Goal: Use online tool/utility: Utilize a website feature to perform a specific function

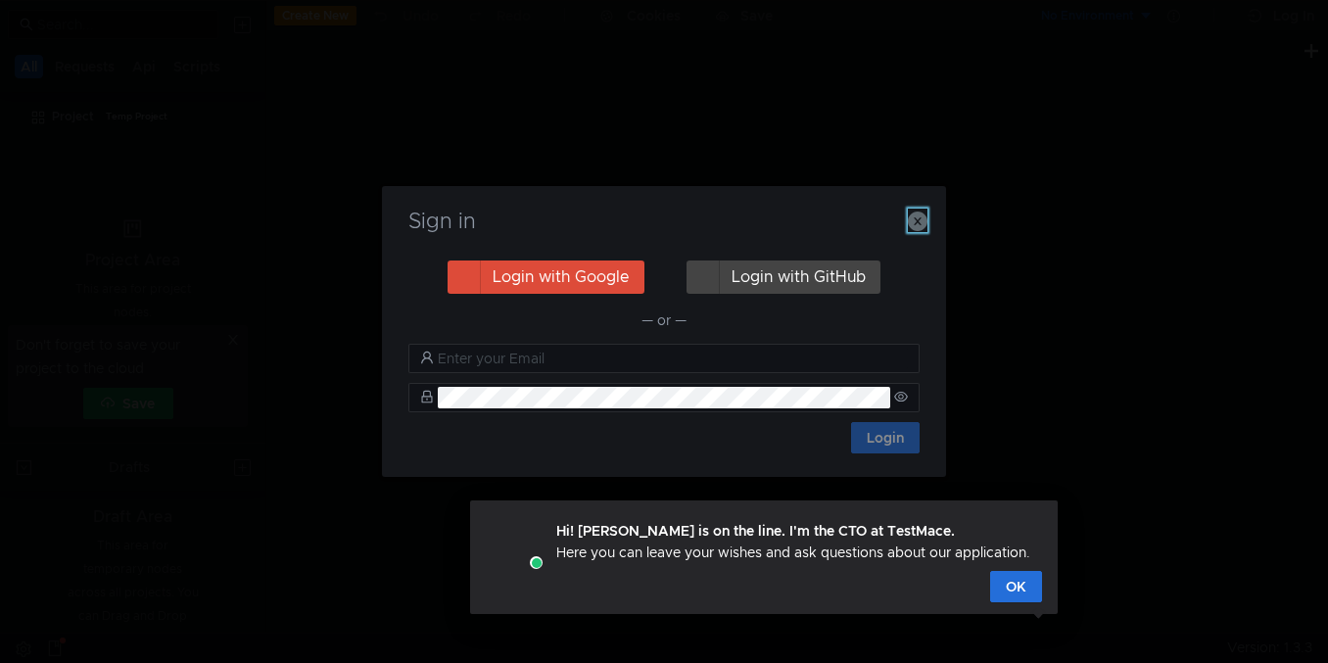
click at [915, 224] on icon "button" at bounding box center [918, 222] width 20 height 20
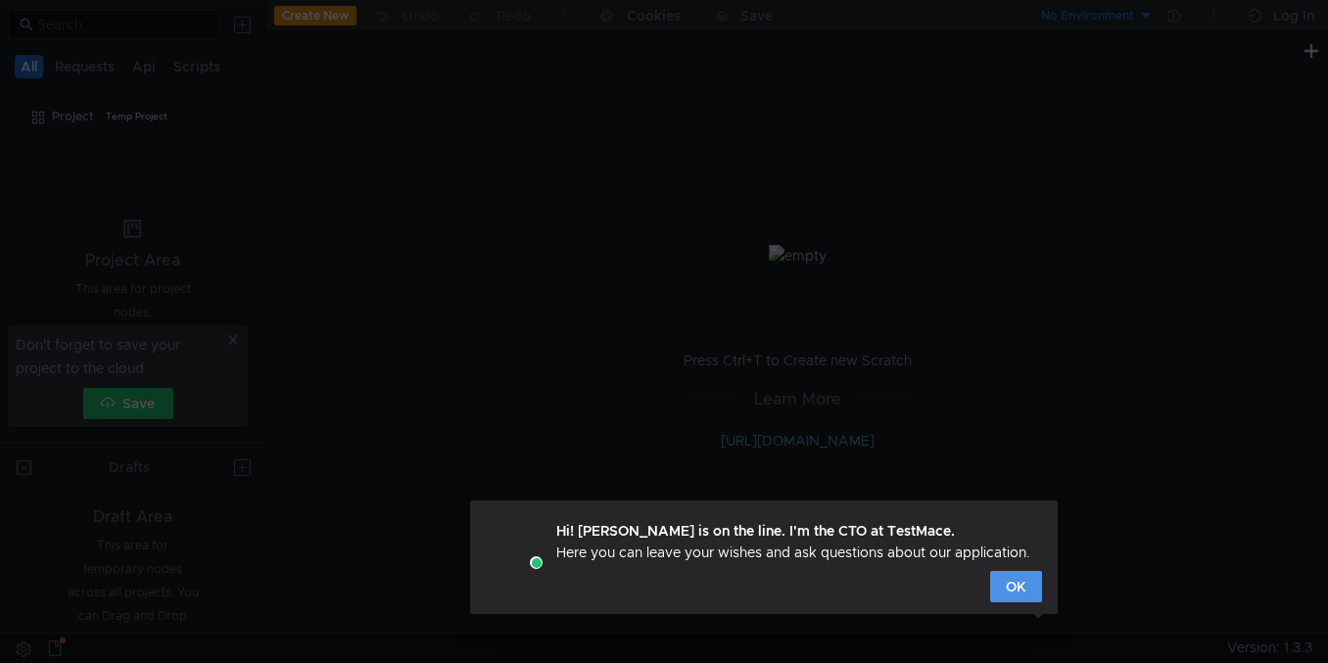
click at [1006, 585] on button "OK" at bounding box center [1016, 586] width 52 height 31
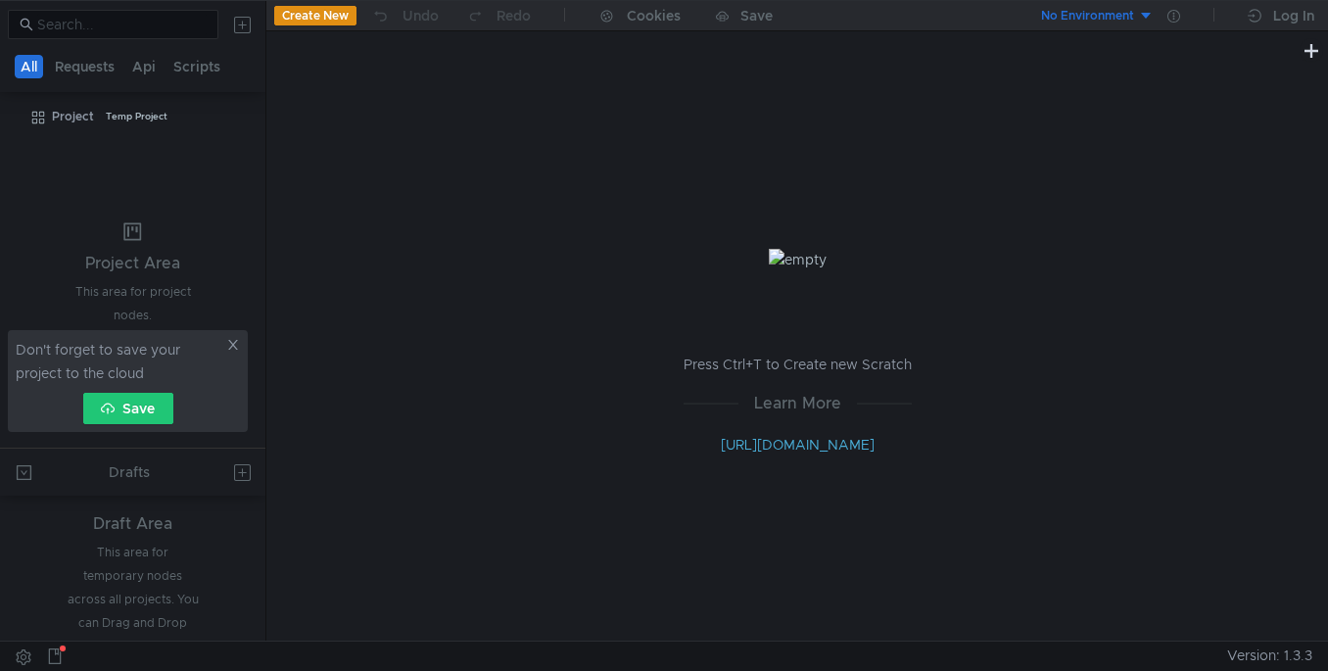
click at [314, 10] on button "Create New" at bounding box center [315, 16] width 82 height 20
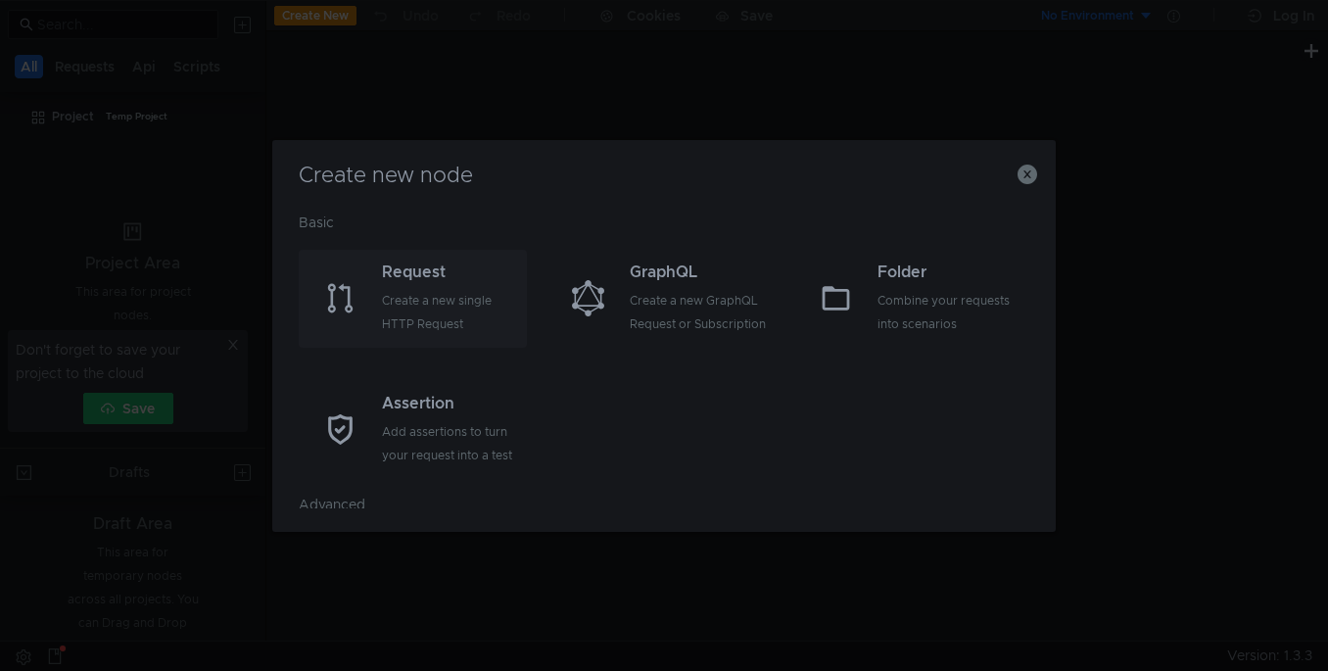
click at [412, 297] on div "Create a new single HTTP Request" at bounding box center [452, 312] width 140 height 47
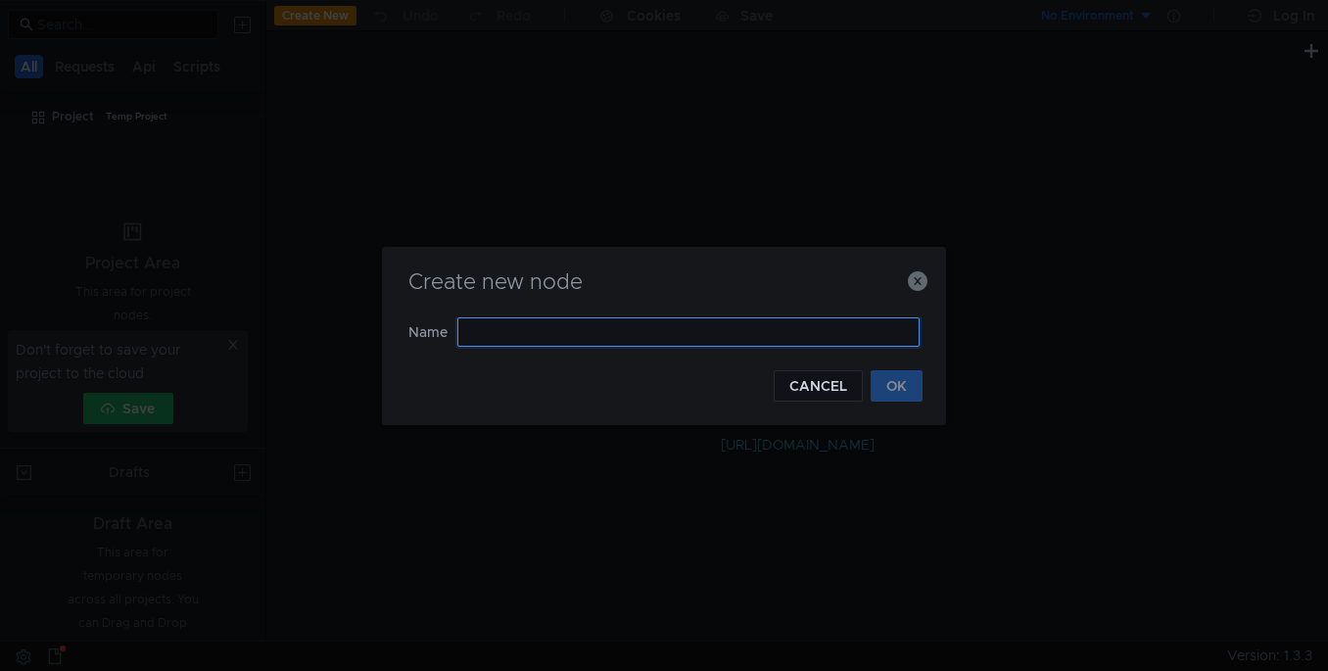
click at [490, 328] on input "text" at bounding box center [688, 331] width 462 height 29
type input "Щ"
type input "OpenWeather"
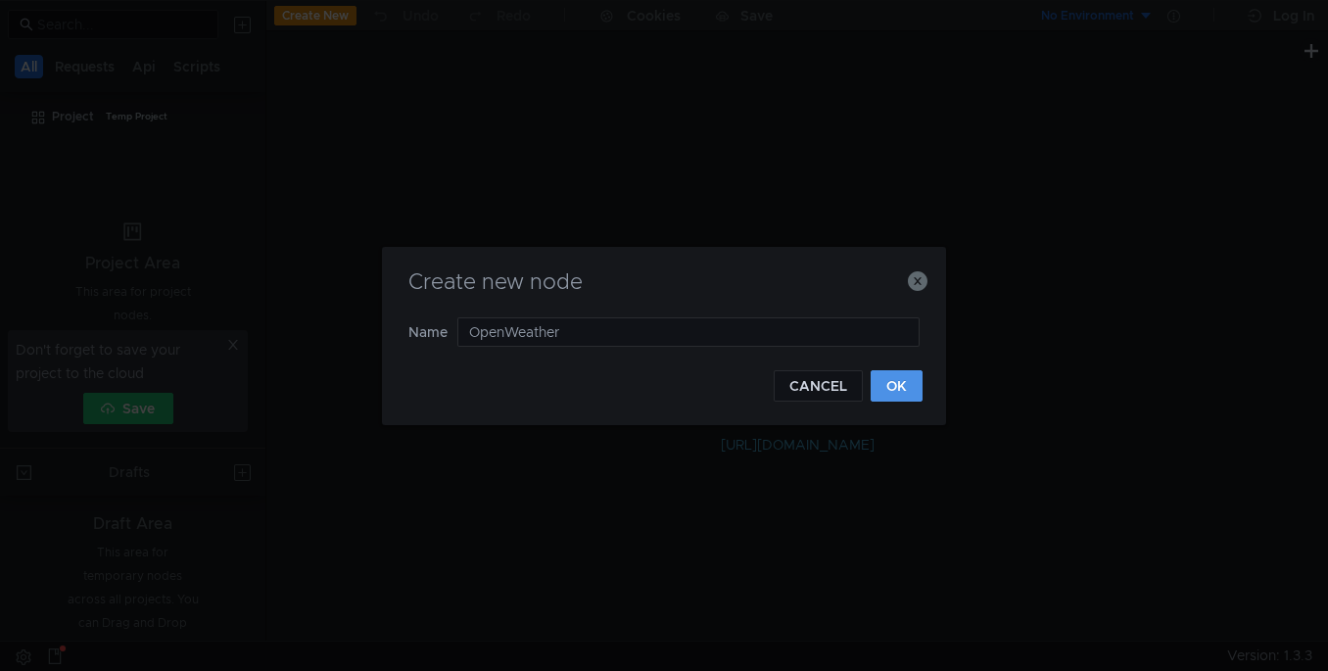
click at [900, 378] on button "OK" at bounding box center [897, 385] width 52 height 31
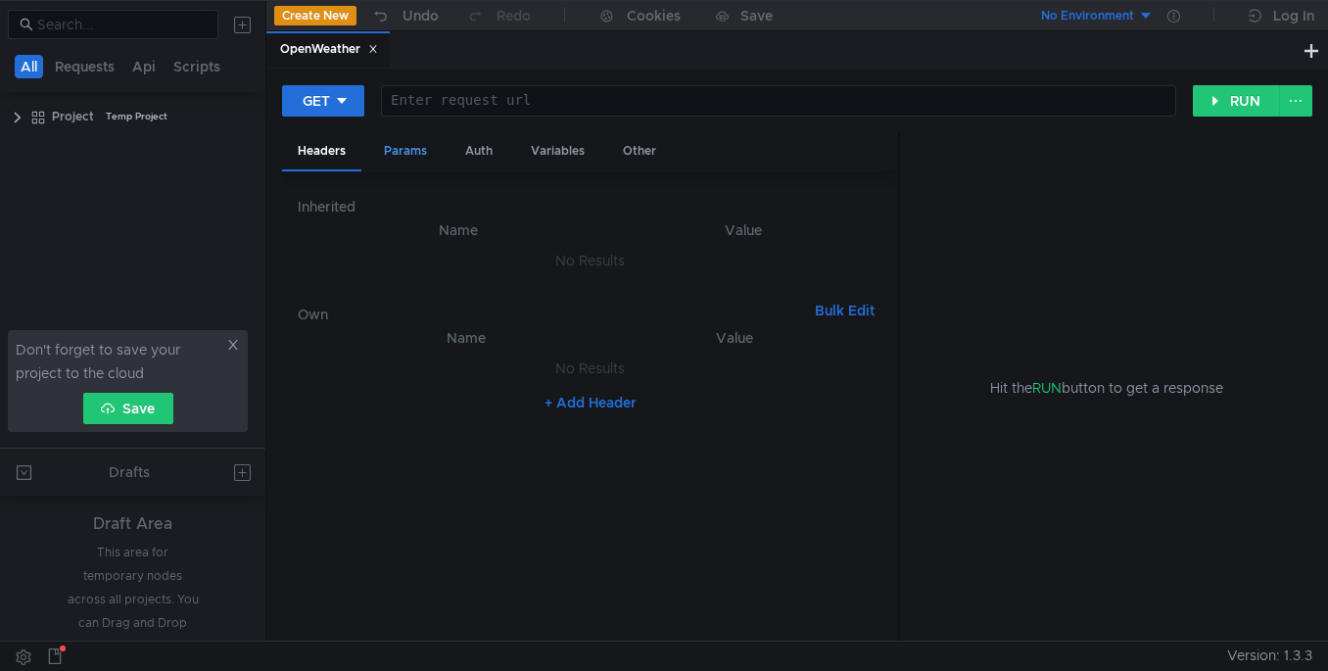
click at [411, 161] on div "Params" at bounding box center [405, 151] width 74 height 36
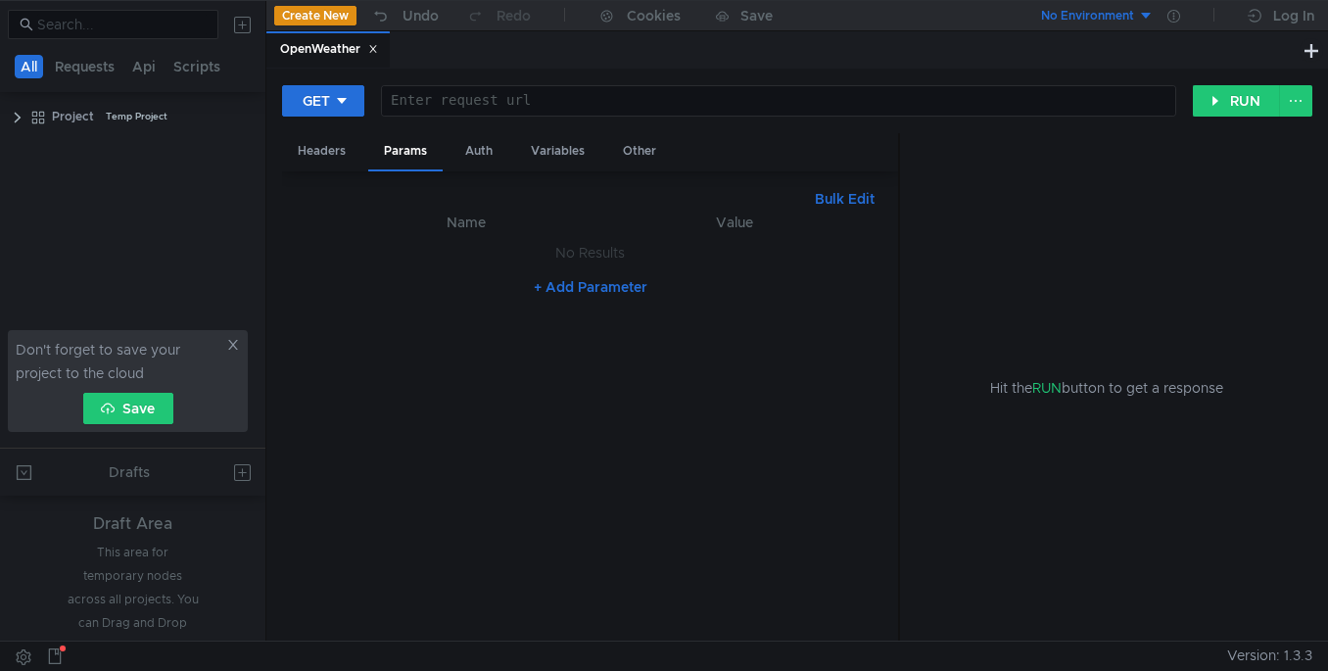
click at [583, 287] on button "+ Add Parameter" at bounding box center [590, 287] width 129 height 24
click at [454, 258] on div at bounding box center [479, 273] width 254 height 47
type textarea "q"
click at [679, 262] on div at bounding box center [739, 273] width 248 height 47
type textarea "V"
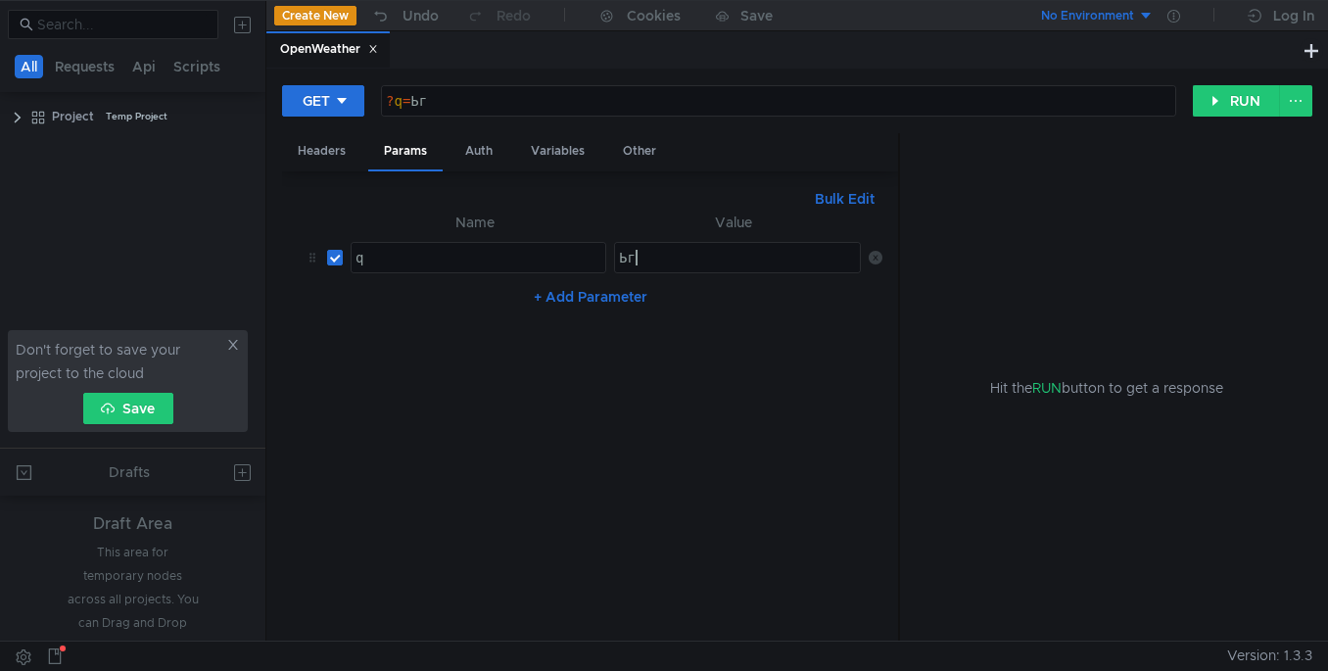
type textarea "Ь"
type textarea "Murmans"
click at [584, 300] on button "+ Add Parameter" at bounding box center [590, 297] width 129 height 24
click at [364, 310] on div at bounding box center [479, 320] width 254 height 47
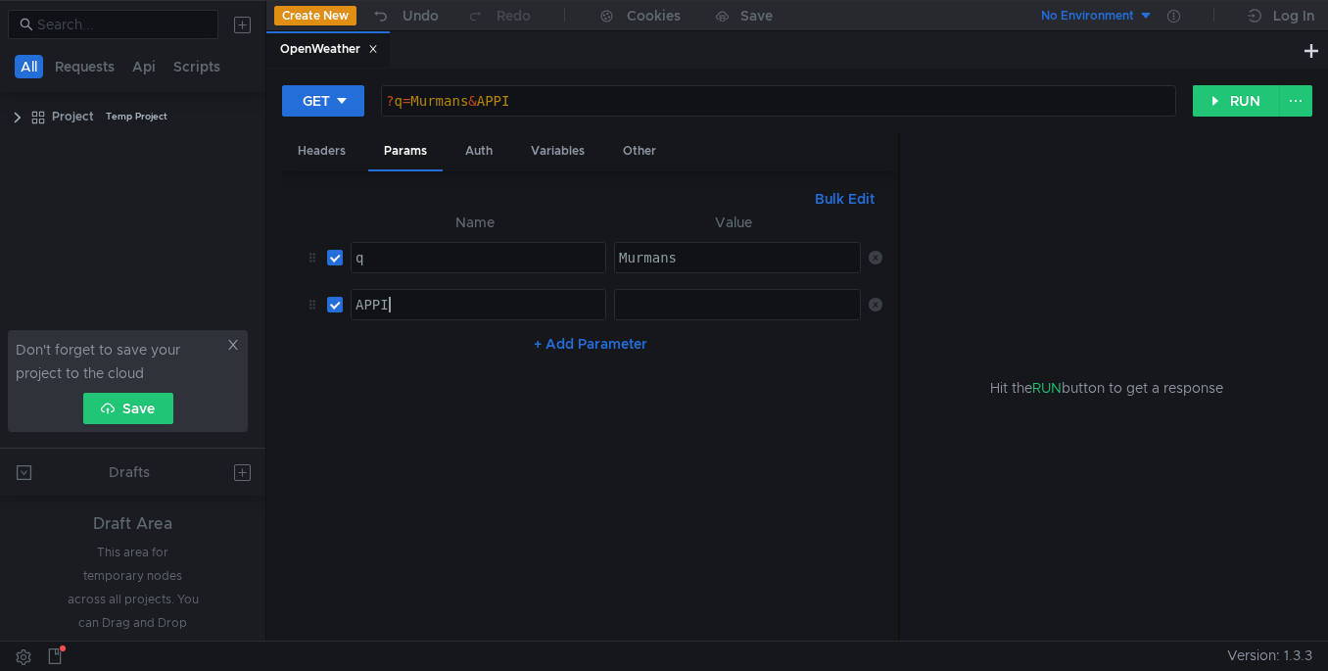
scroll to position [0, 2]
type textarea "APPID"
paste textarea "0cf2011af5924eb69d26bdb03af02b29"
type textarea "0cf2011af5924eb69d26bdb03af02b29"
click at [571, 422] on nz-table "Name Value q q הההההההההההההההההההההההההההההההההההההההההההההההההההההההההההההההה…" at bounding box center [590, 418] width 585 height 415
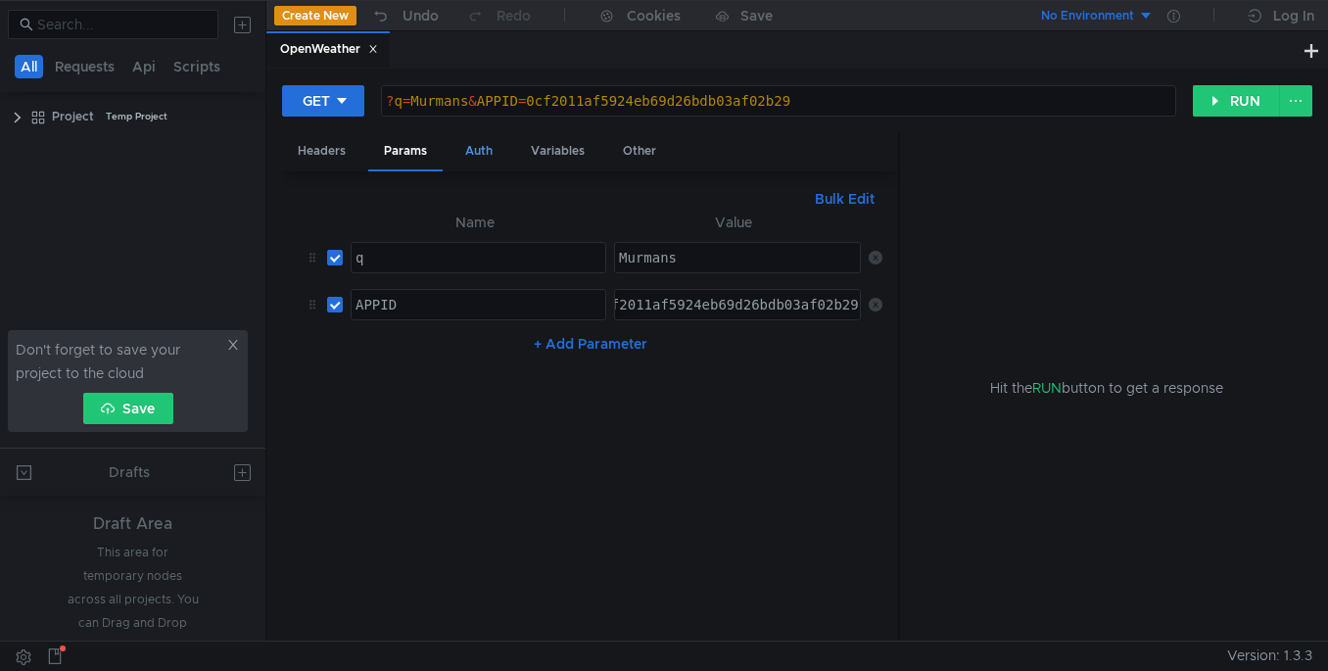
click at [480, 151] on div "Auth" at bounding box center [479, 151] width 59 height 36
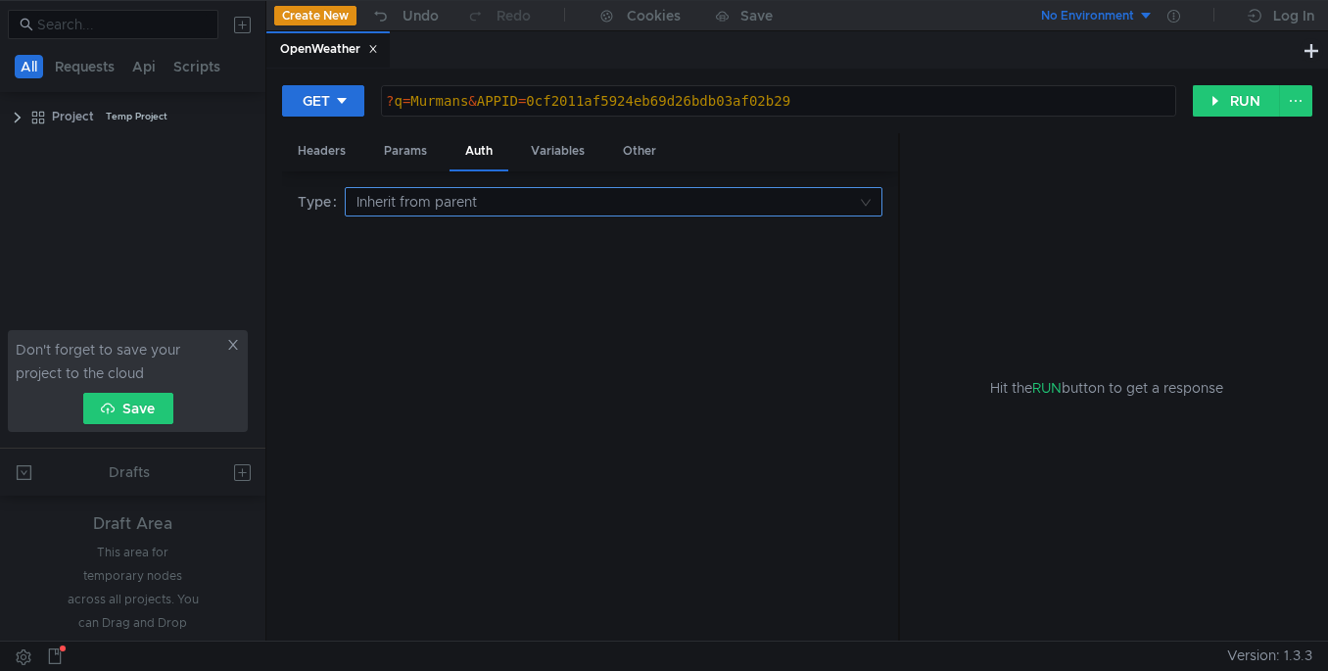
click at [455, 198] on input at bounding box center [607, 201] width 501 height 27
click at [455, 198] on div at bounding box center [664, 335] width 1328 height 671
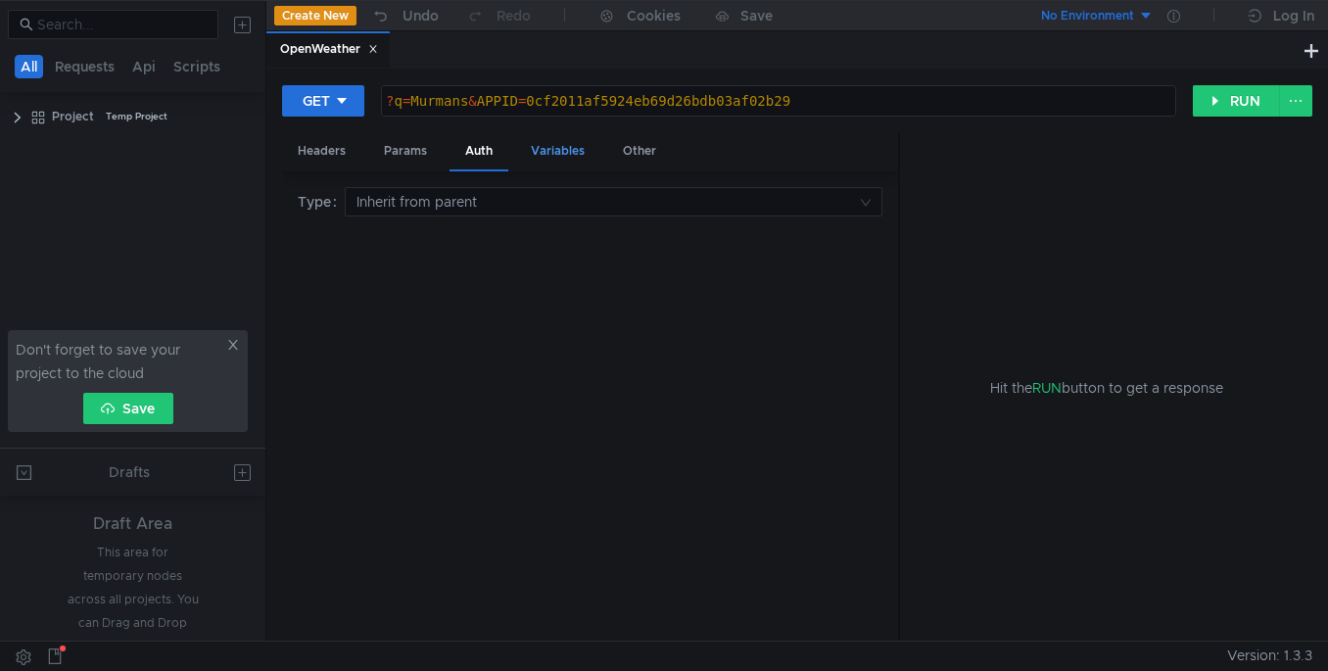
click at [545, 151] on div "Variables" at bounding box center [557, 151] width 85 height 36
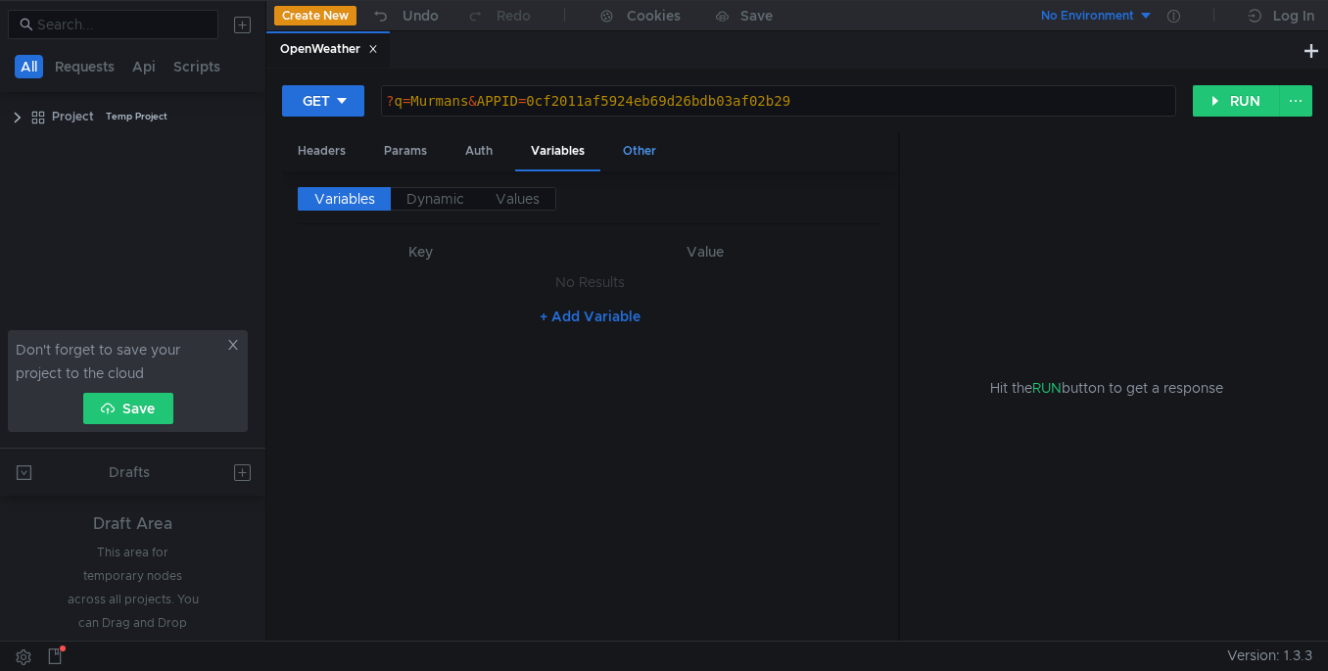
click at [649, 159] on div "Other" at bounding box center [639, 151] width 65 height 36
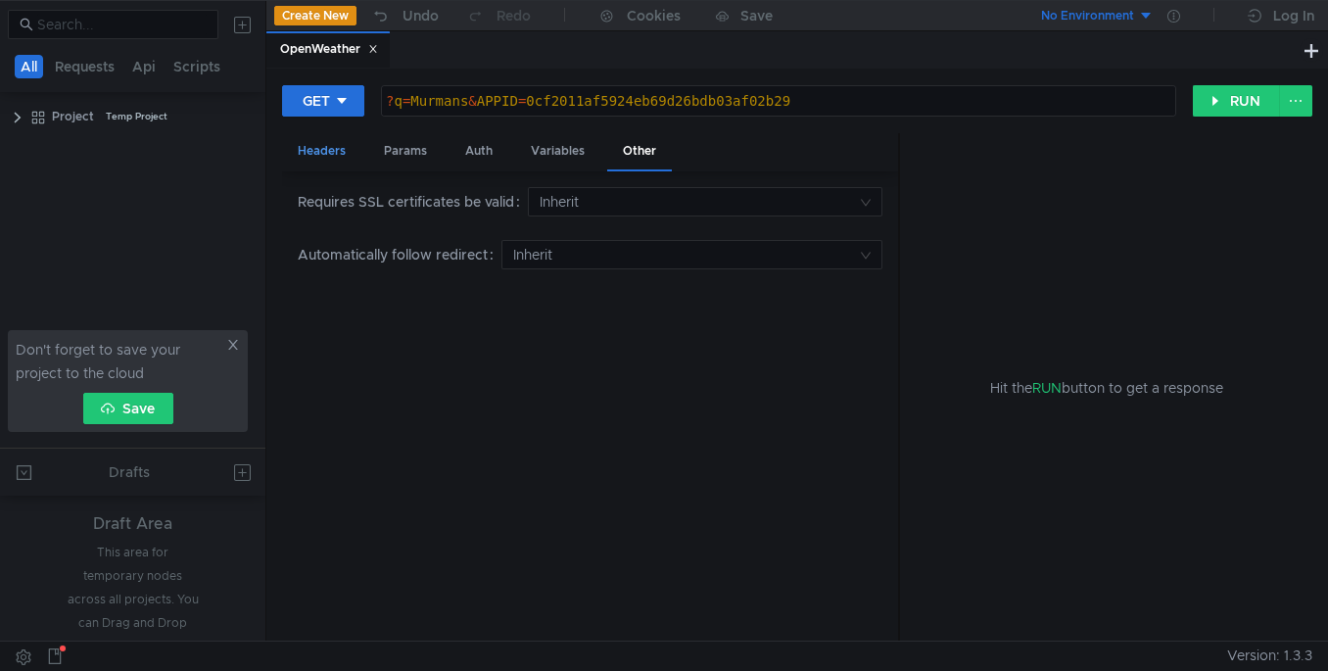
click at [311, 161] on div "Headers" at bounding box center [321, 151] width 79 height 36
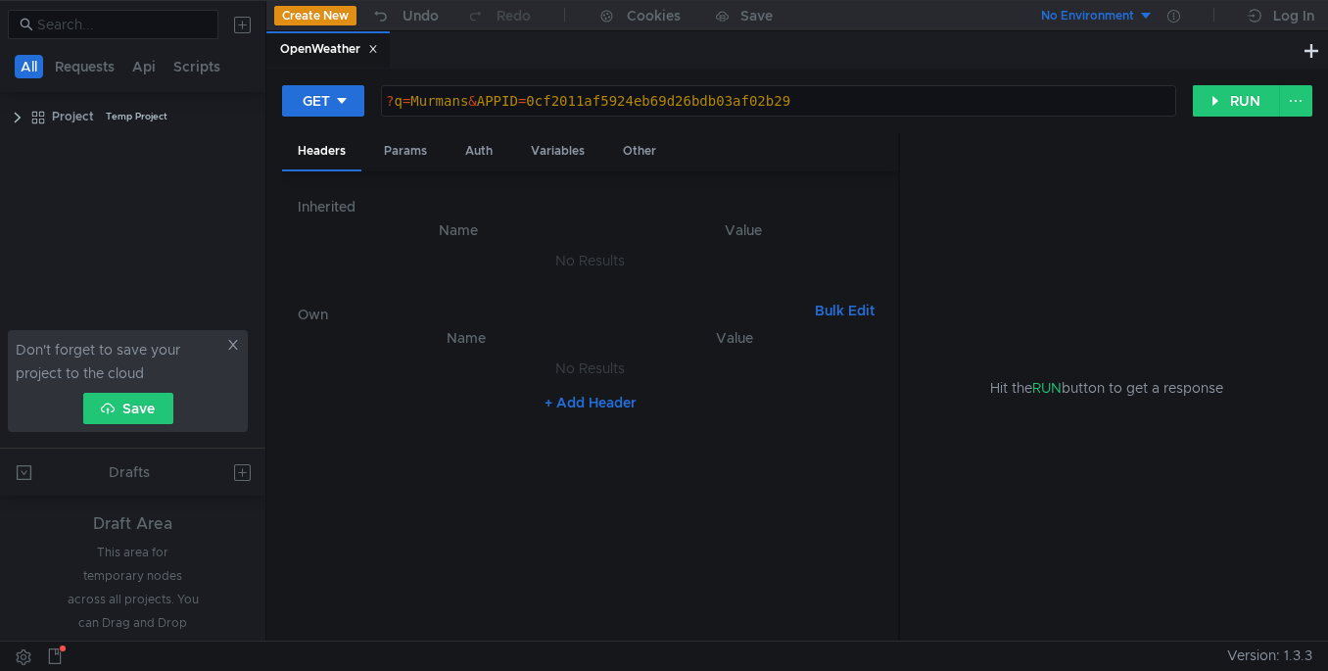
click at [389, 101] on div "? q = Murmans & APPID = 0cf2011af5924eb69d26bdb03af02b29" at bounding box center [778, 116] width 793 height 47
click at [98, 70] on button "Requests" at bounding box center [85, 67] width 72 height 24
click at [113, 142] on div "OpenWeather" at bounding box center [138, 147] width 80 height 29
click at [225, 147] on icon at bounding box center [224, 148] width 14 height 14
click at [225, 147] on icon at bounding box center [224, 148] width 14 height 12
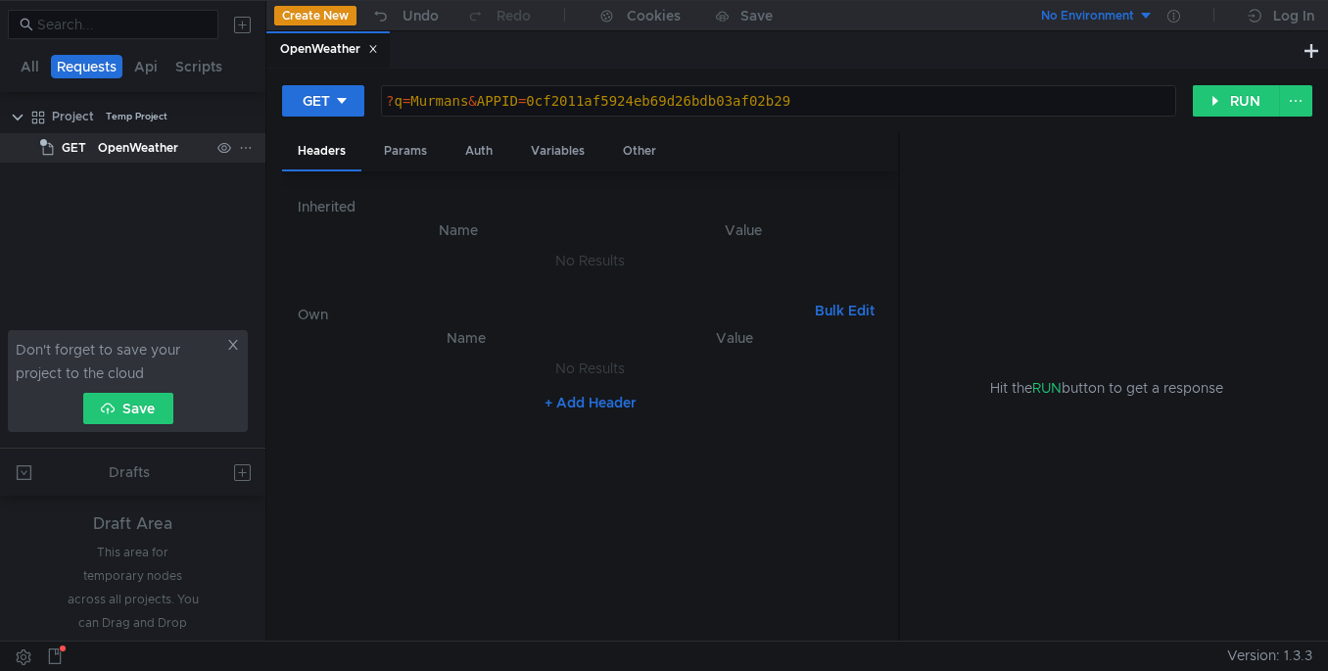
click at [245, 143] on icon at bounding box center [246, 148] width 14 height 14
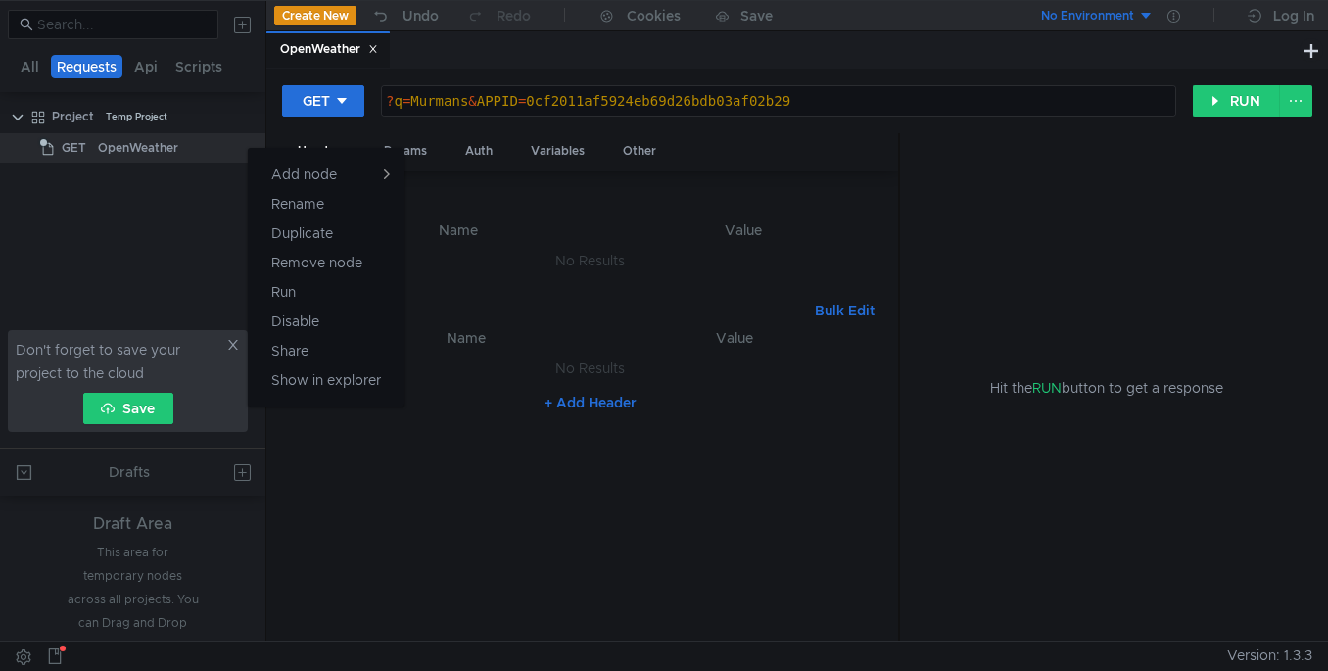
click at [167, 242] on div at bounding box center [664, 335] width 1328 height 671
click at [385, 106] on div "? q = Murmans & APPID = 0cf2011af5924eb69d26bdb03af02b29" at bounding box center [778, 116] width 793 height 47
paste textarea "[URL][DOMAIN_NAME]"
click at [389, 98] on div "? q = Murmans & APPID = 0cf2011af5924eb69d26bdb03af02b29" at bounding box center [778, 116] width 793 height 47
paste textarea "[URL][DOMAIN_NAME]"
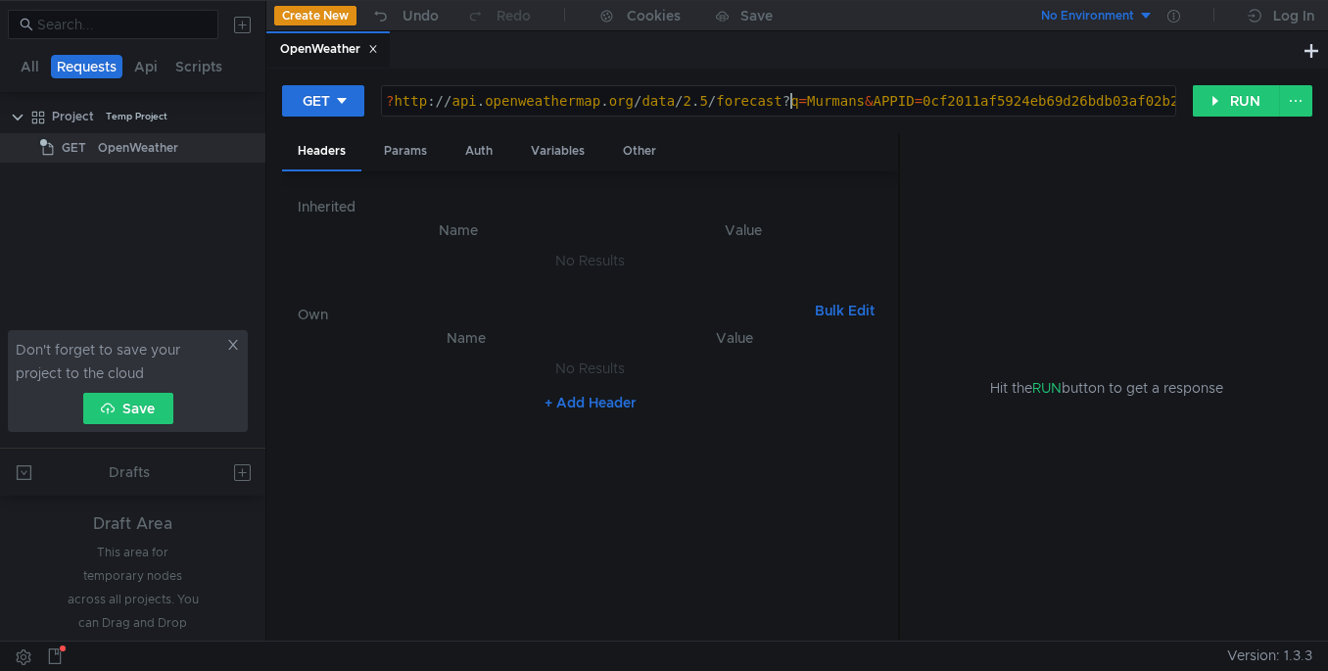
scroll to position [0, 30]
click at [1213, 102] on button "RUN" at bounding box center [1236, 100] width 87 height 31
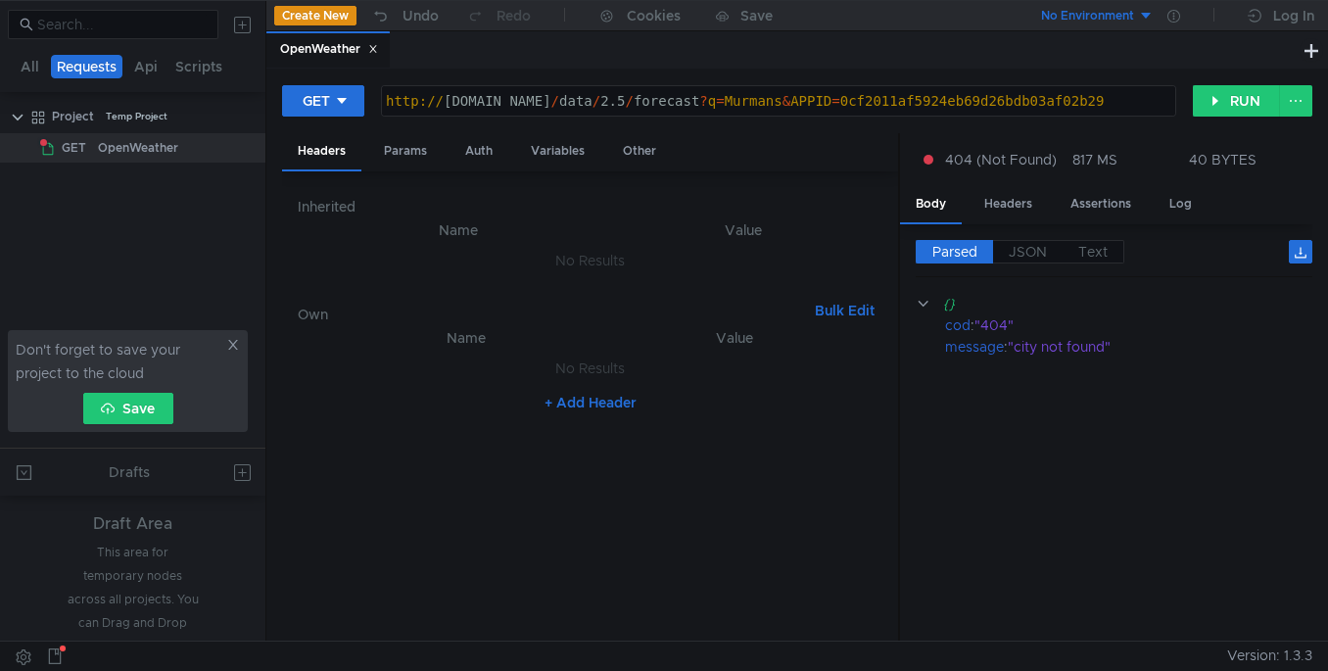
click at [856, 95] on div "http:// [DOMAIN_NAME] / data / 2.5 / forecast ? q = Murmans & APPID = 0cf2011af…" at bounding box center [782, 116] width 800 height 47
type textarea "[URL][DOMAIN_NAME]"
click at [1234, 92] on button "RUN" at bounding box center [1236, 100] width 87 height 31
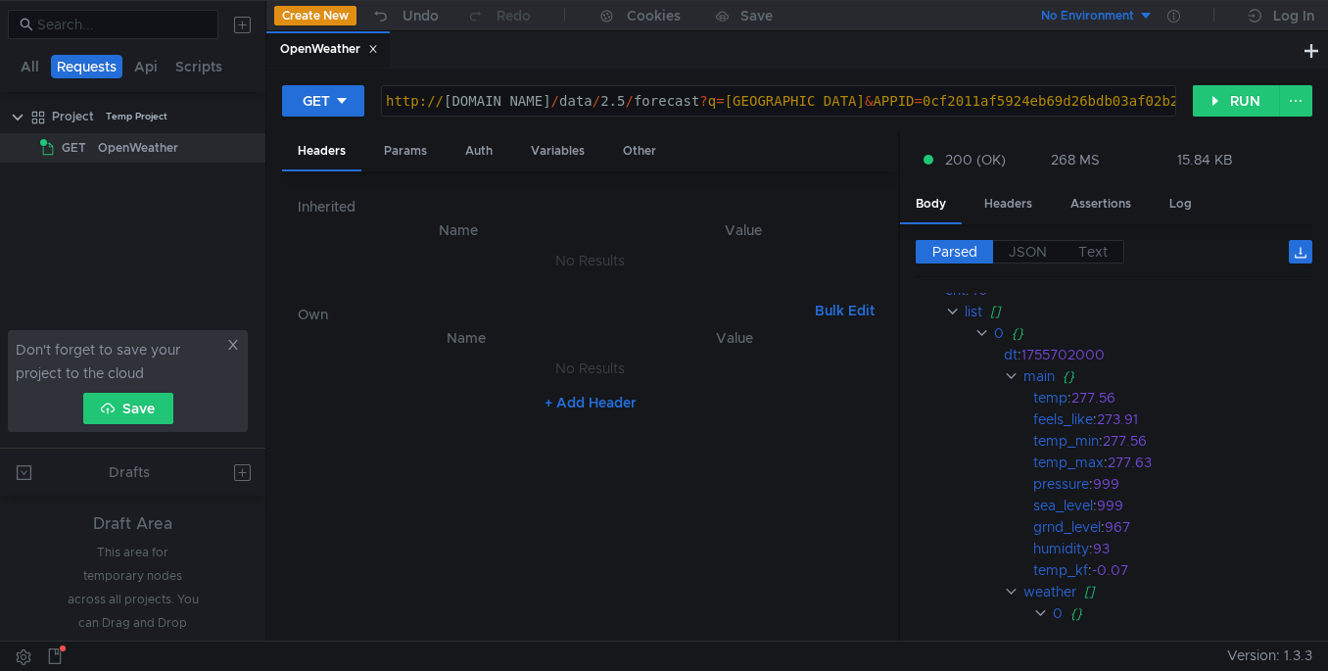
scroll to position [0, 0]
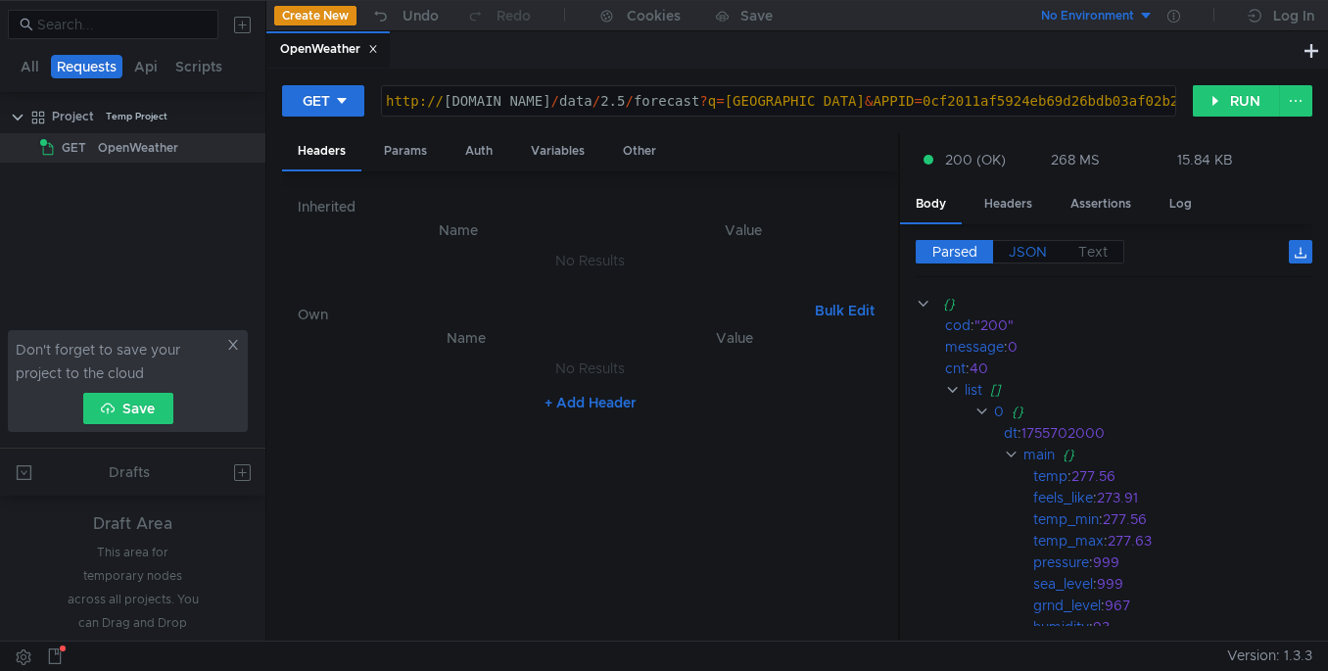
click at [1014, 247] on span "JSON" at bounding box center [1028, 252] width 38 height 18
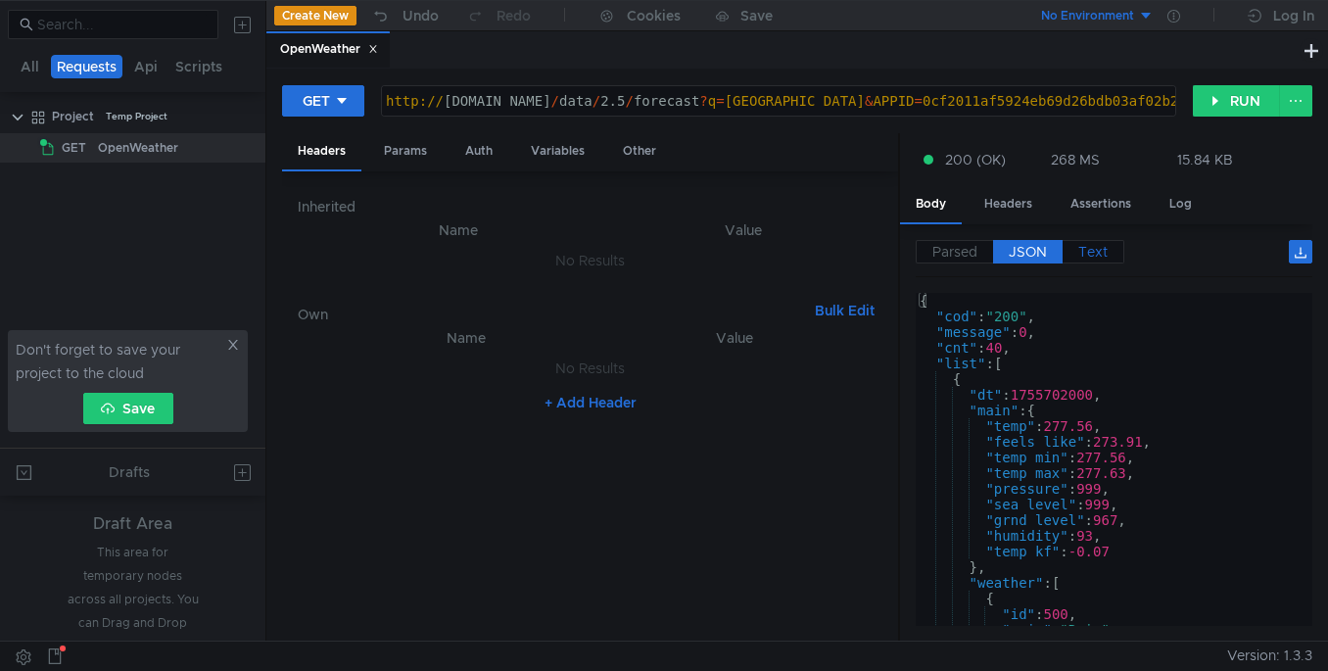
click at [1083, 254] on span "Text" at bounding box center [1093, 252] width 29 height 18
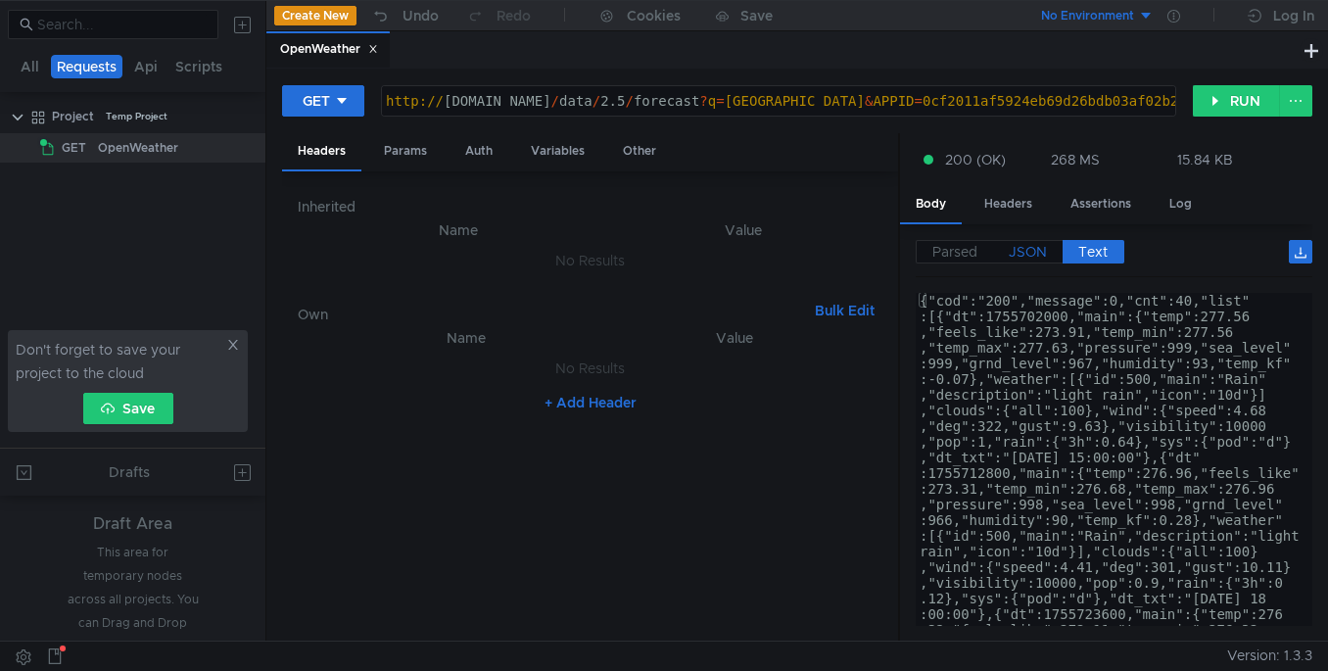
click at [1014, 243] on span "JSON" at bounding box center [1028, 252] width 38 height 18
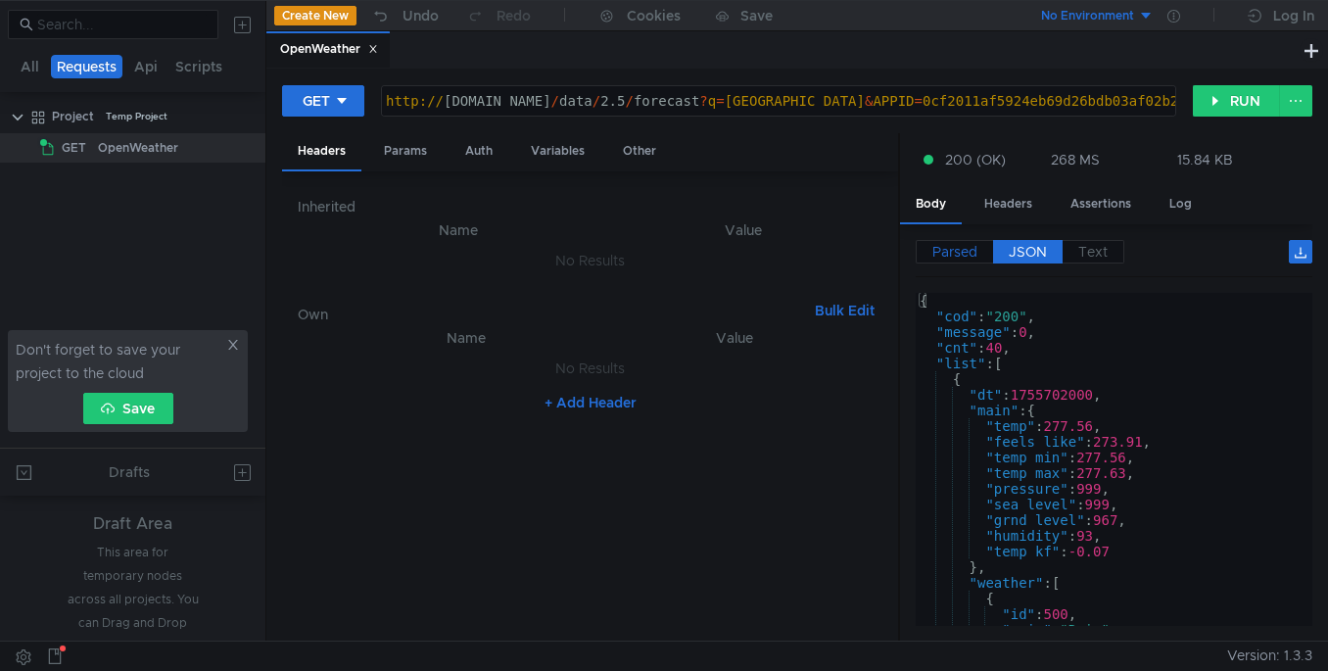
click at [950, 254] on span "Parsed" at bounding box center [955, 252] width 45 height 18
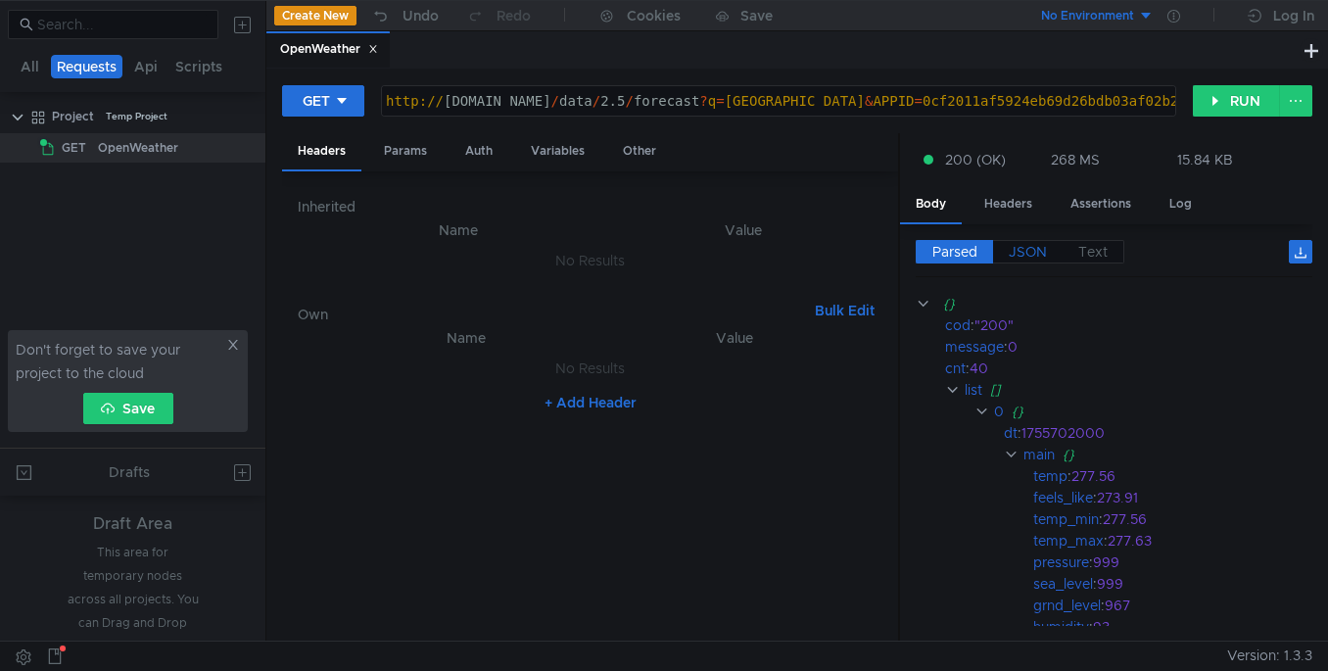
click at [1033, 254] on span "JSON" at bounding box center [1028, 252] width 38 height 18
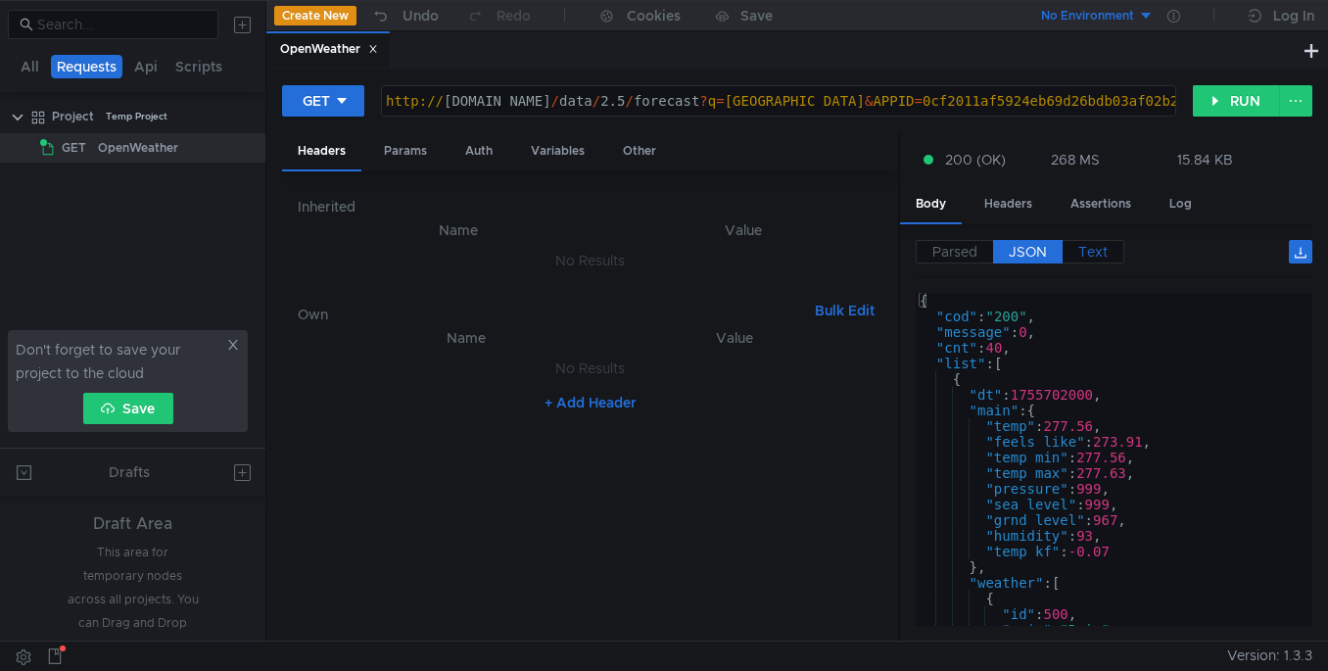
click at [1108, 253] on span "Text" at bounding box center [1093, 252] width 29 height 18
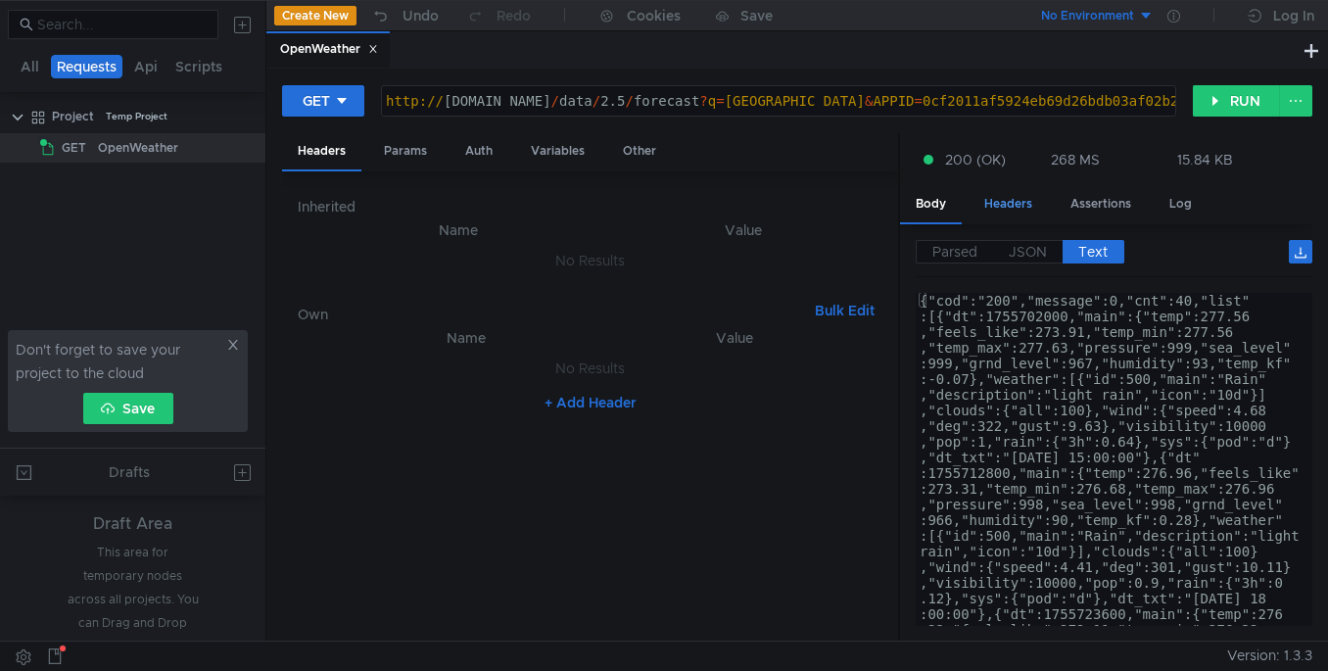
click at [1014, 201] on div "Headers" at bounding box center [1008, 204] width 79 height 36
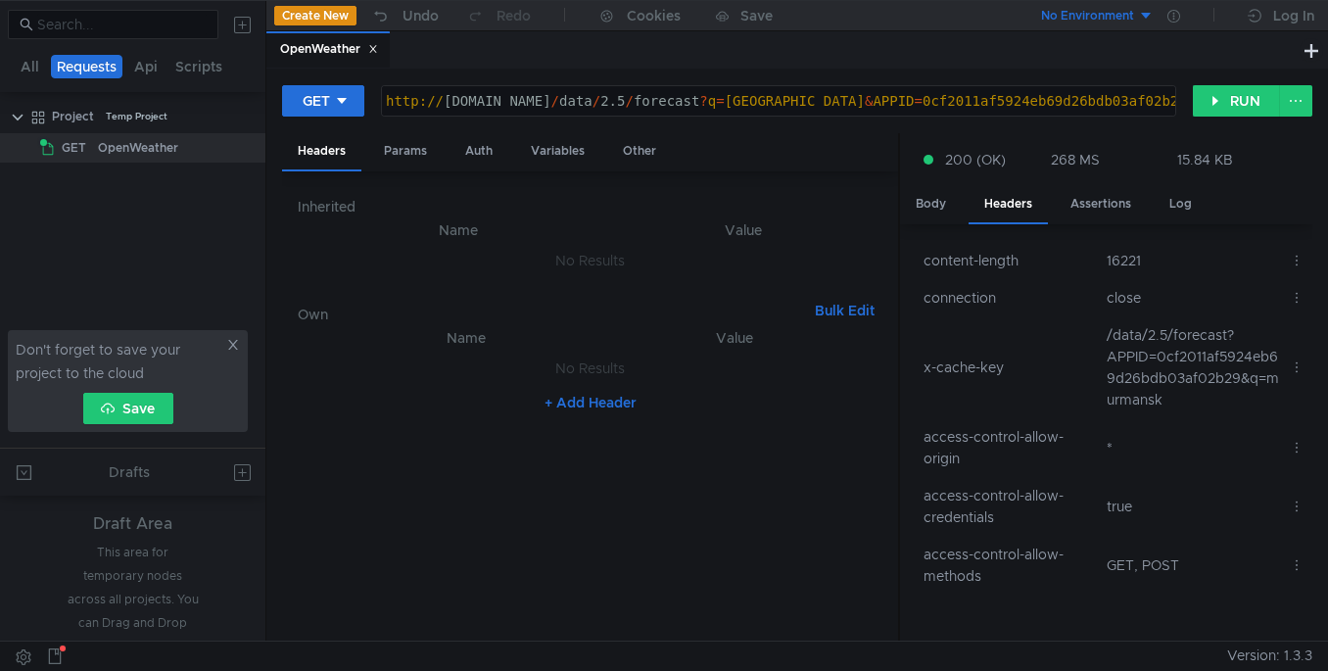
scroll to position [116, 0]
click at [1116, 212] on div "Assertions" at bounding box center [1101, 204] width 92 height 36
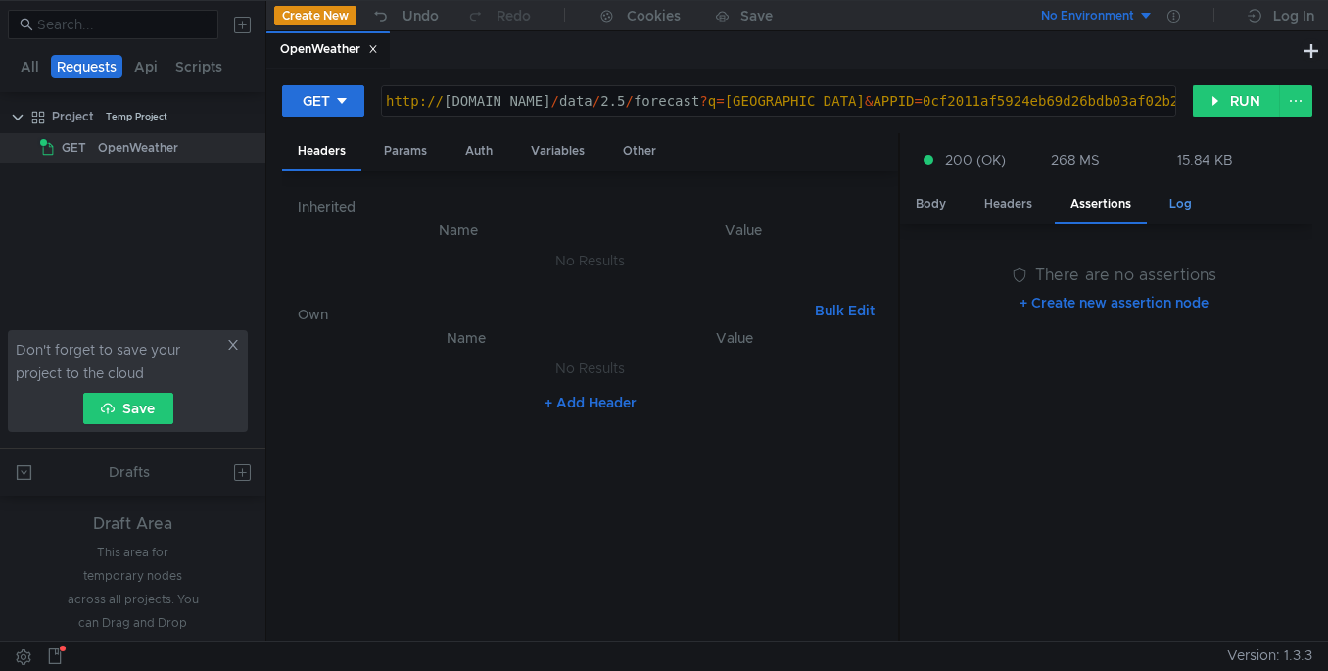
click at [1172, 210] on div "Log" at bounding box center [1181, 204] width 54 height 36
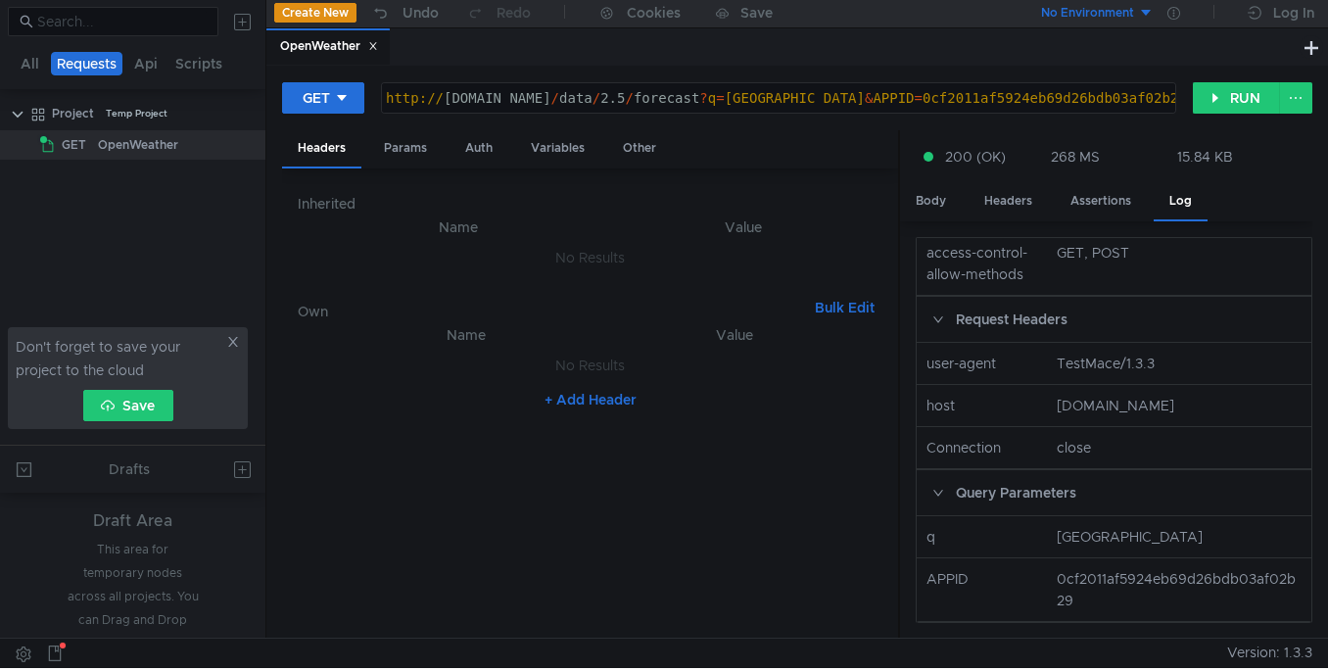
scroll to position [0, 0]
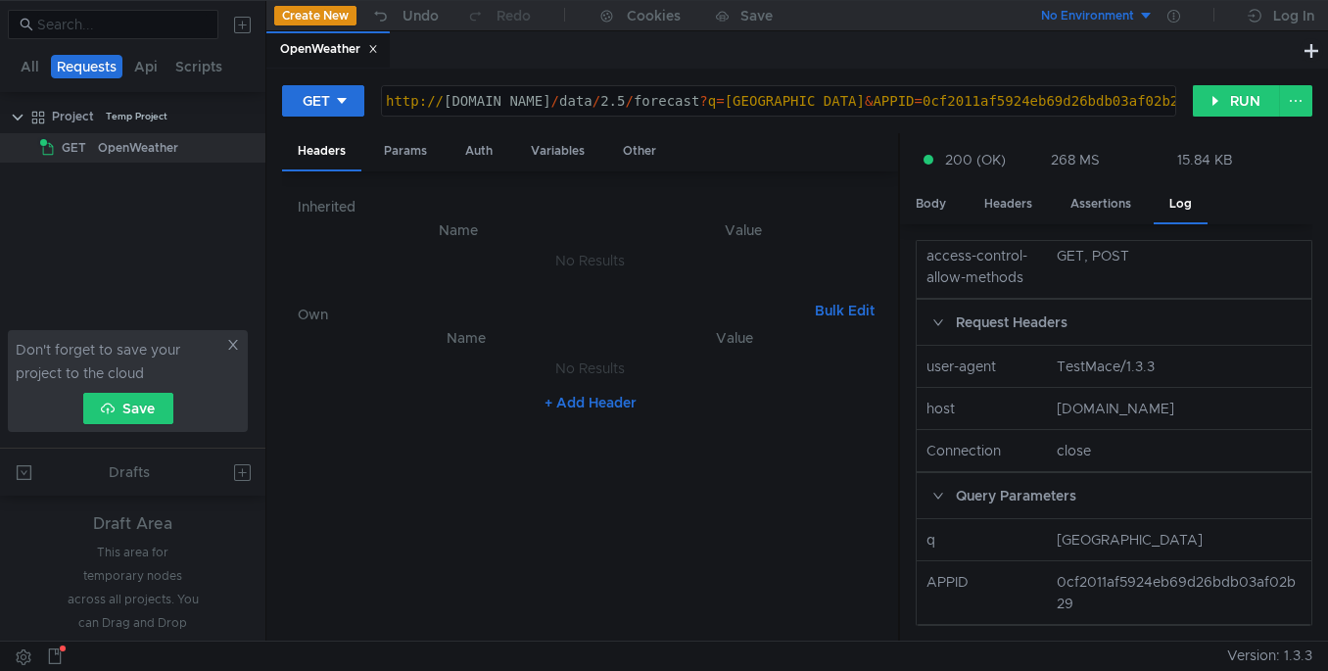
click at [330, 9] on button "Create New" at bounding box center [315, 16] width 82 height 20
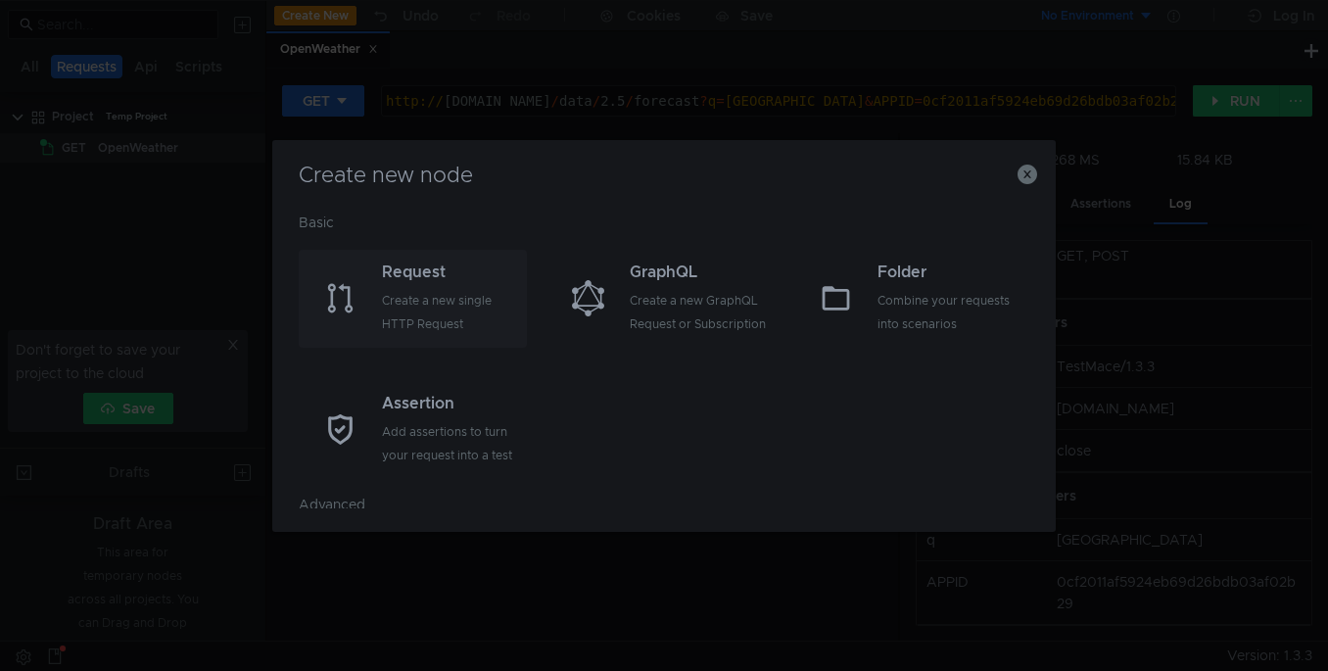
click at [402, 271] on div "Request" at bounding box center [452, 273] width 140 height 24
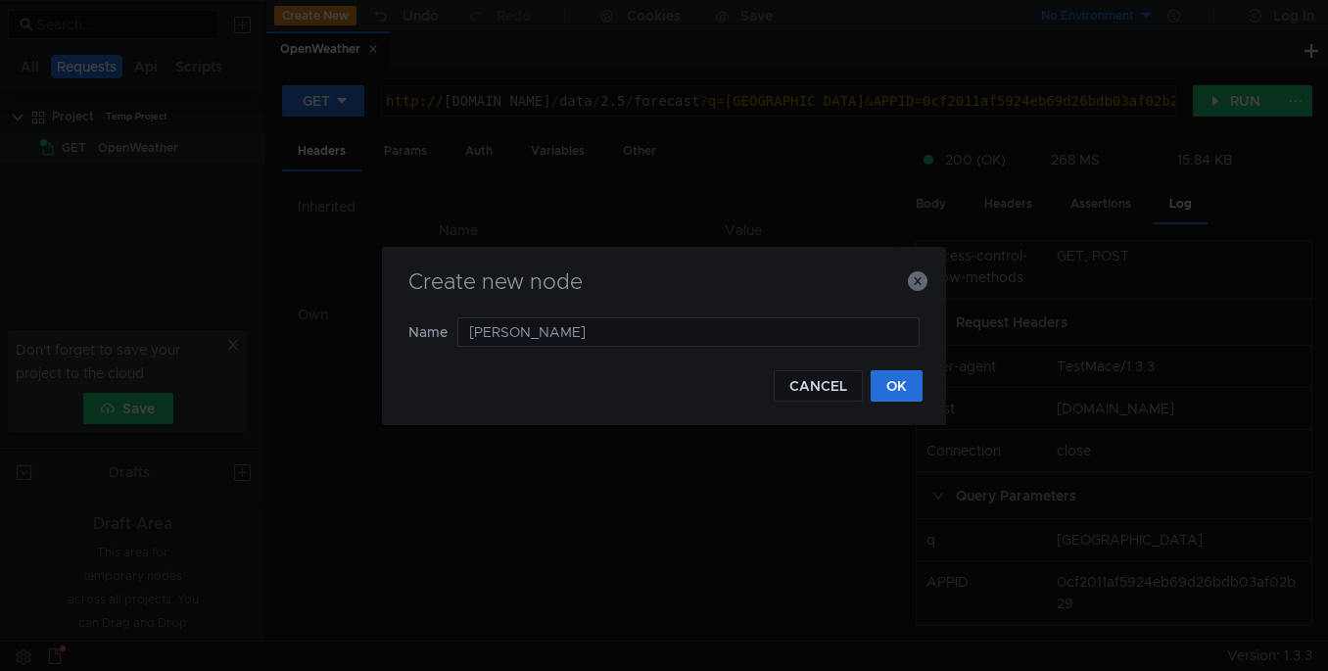
type input "[PERSON_NAME] bot"
click at [893, 390] on button "OK" at bounding box center [897, 385] width 52 height 31
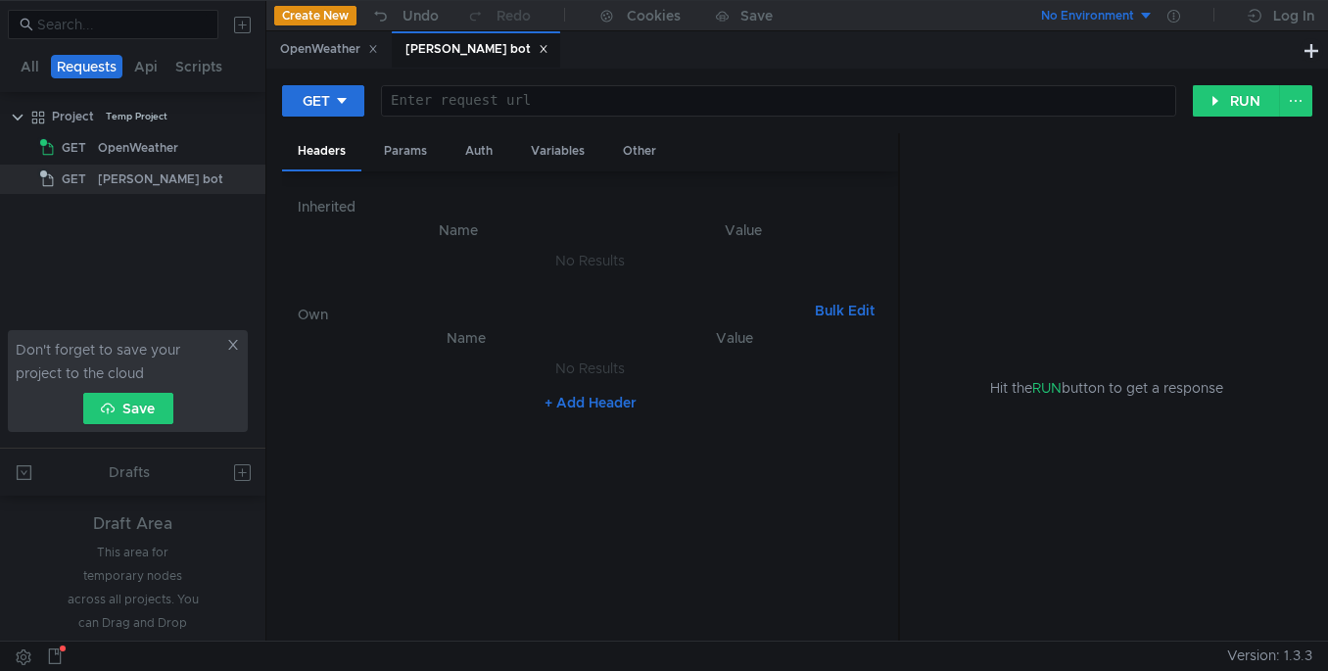
paste textarea "[URL][DOMAIN_NAME]"
paste textarea "8114584027:AAHoOFoMsy6WXRfNsOGoUAyKMlx26CV8S38"
type textarea "[URL][DOMAIN_NAME]"
click at [1232, 97] on button "RUN" at bounding box center [1236, 100] width 87 height 31
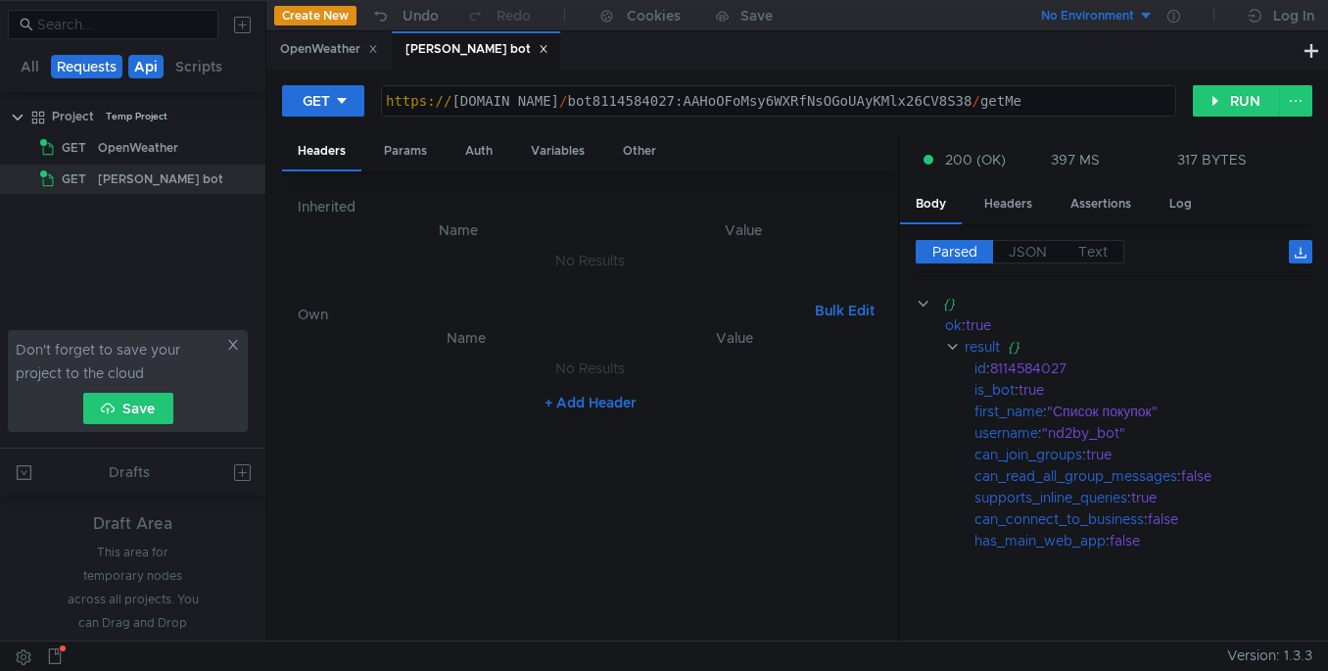
click at [144, 69] on button "Api" at bounding box center [145, 67] width 35 height 24
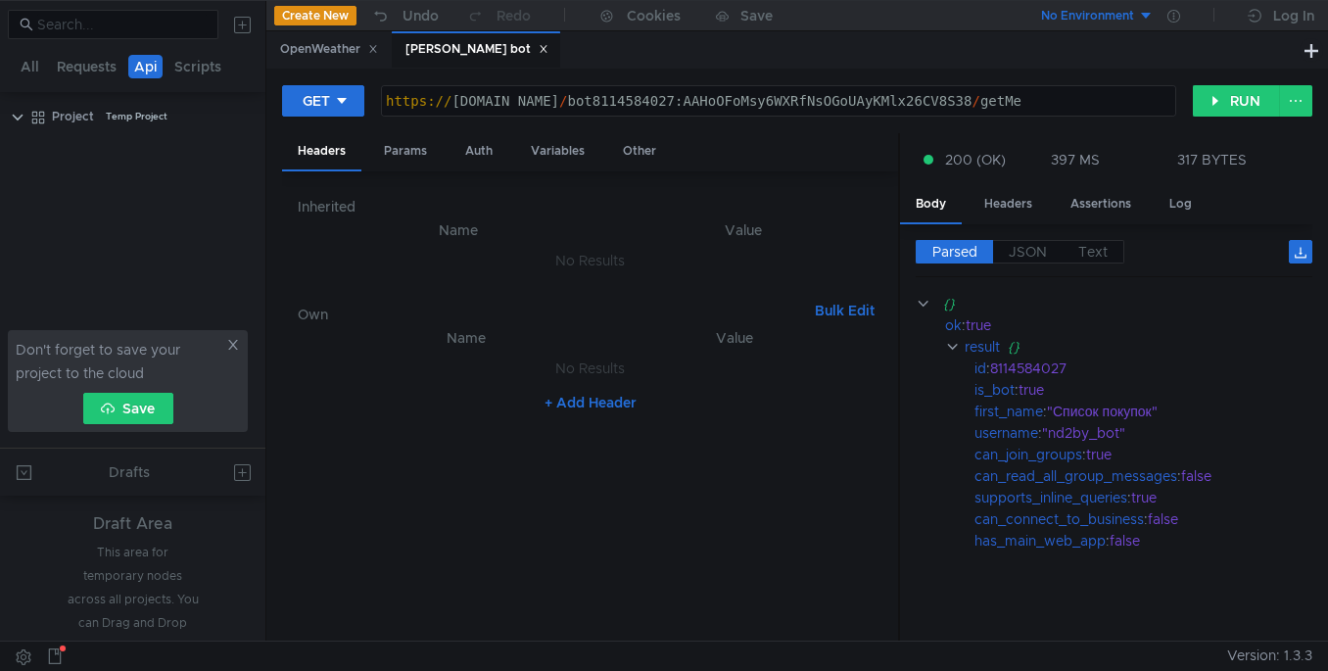
click at [312, 17] on button "Create New" at bounding box center [315, 16] width 82 height 20
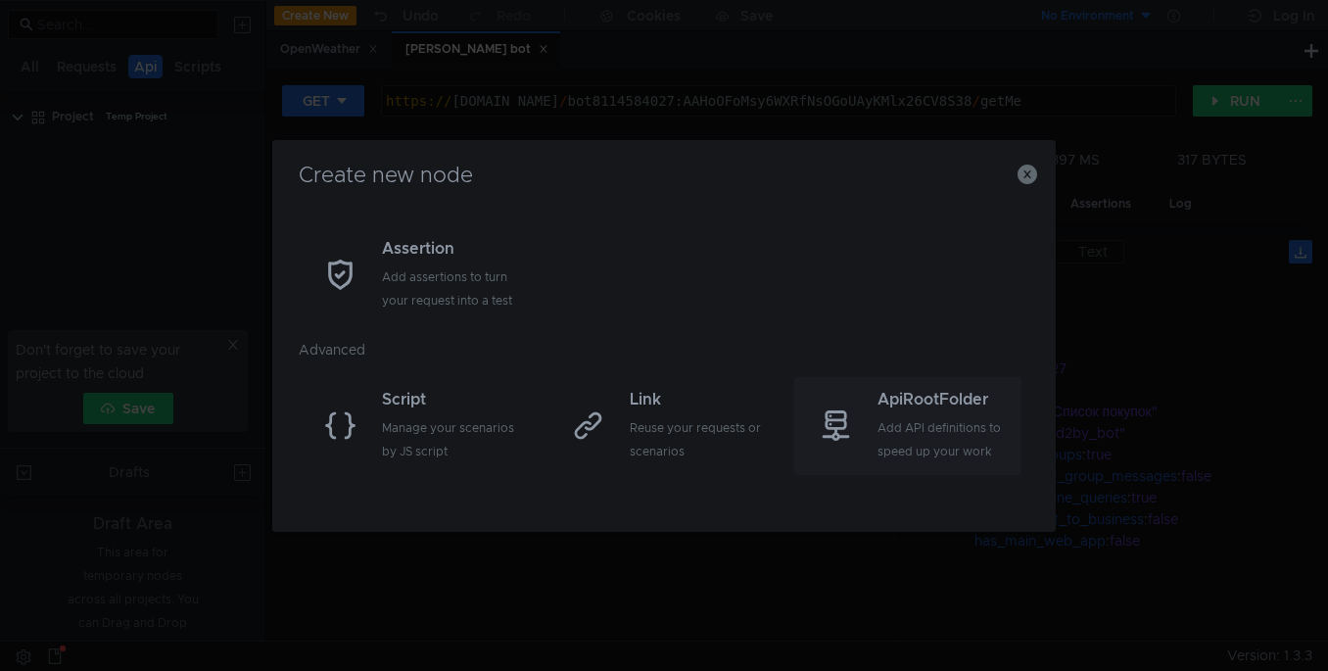
scroll to position [0, 0]
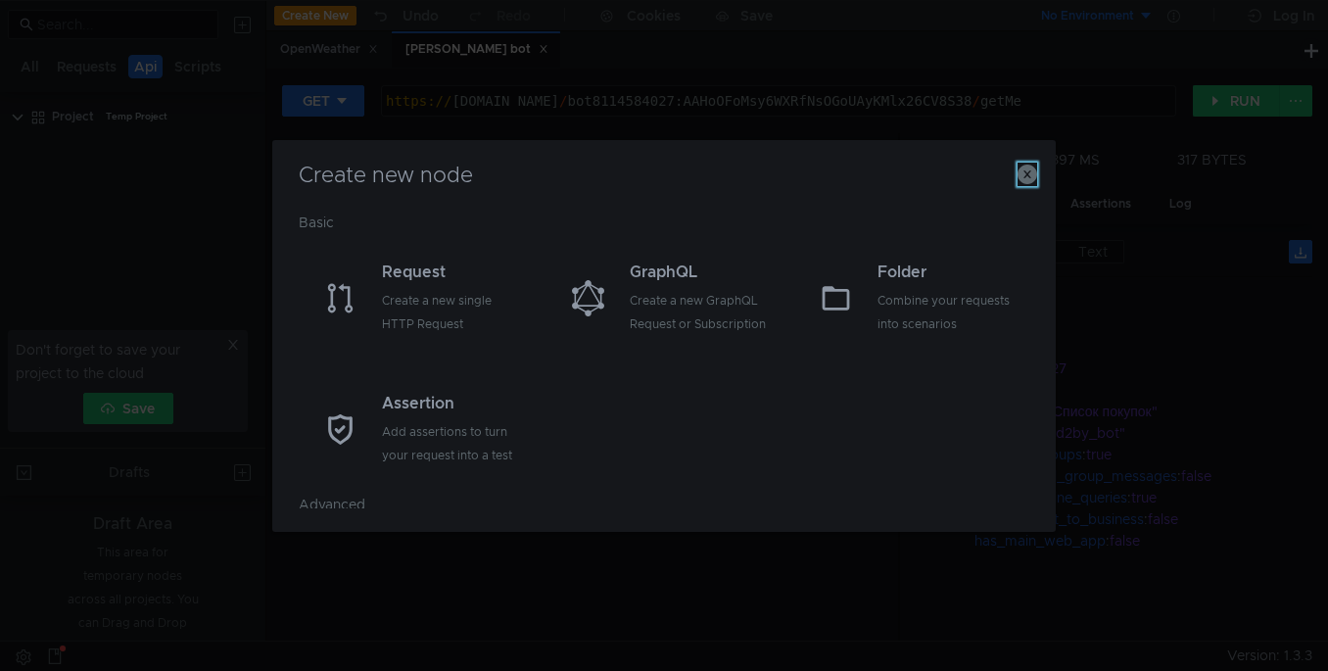
click at [1026, 175] on icon "button" at bounding box center [1028, 175] width 20 height 20
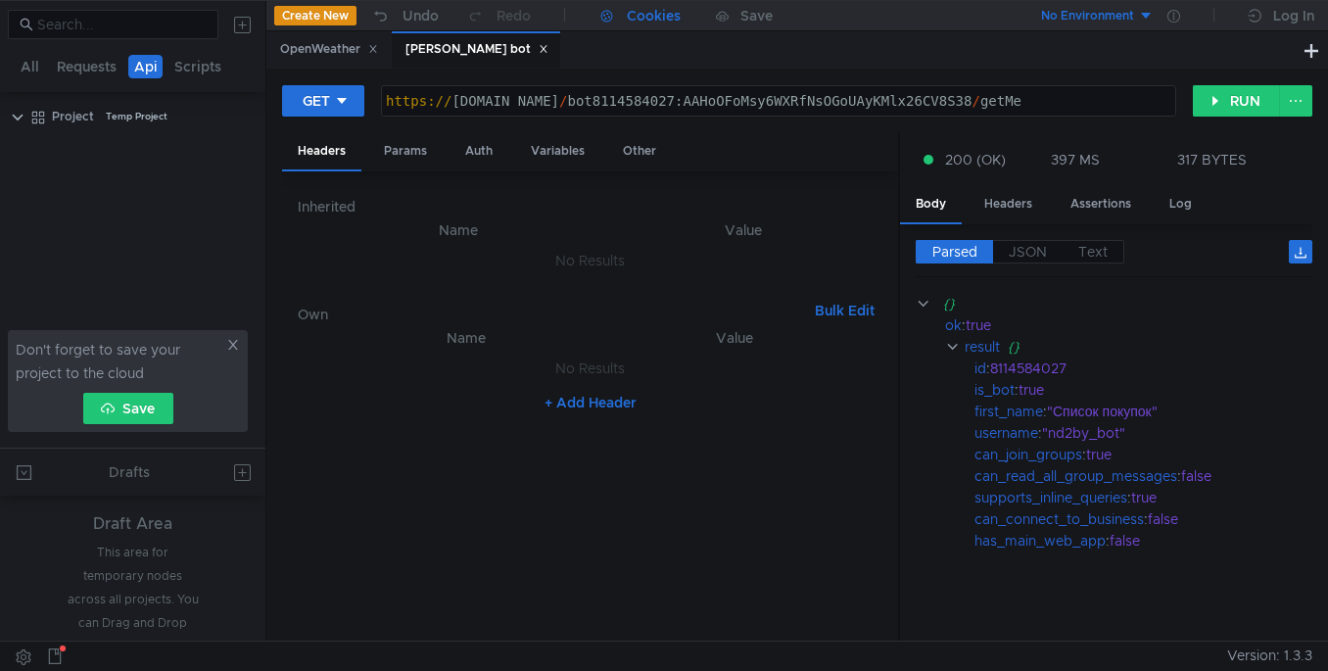
click at [650, 21] on div "Cookies" at bounding box center [654, 16] width 54 height 24
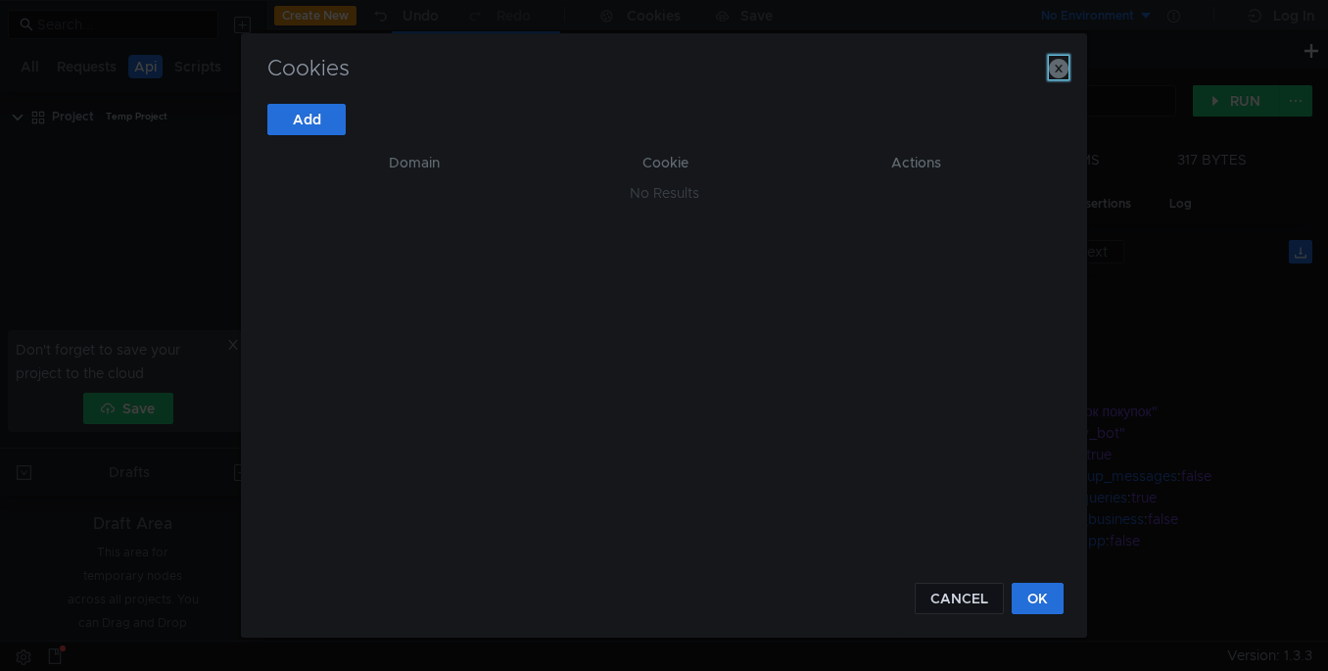
click at [1060, 76] on icon "button" at bounding box center [1059, 69] width 20 height 20
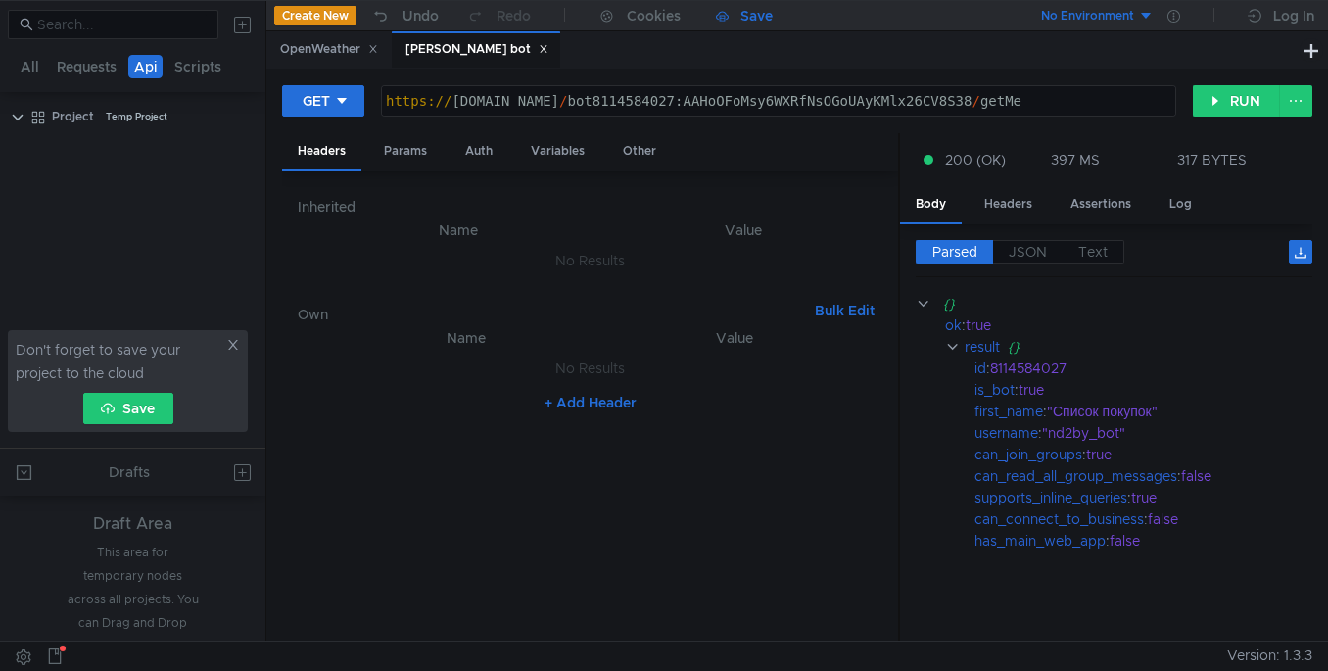
click at [754, 18] on div "Save" at bounding box center [757, 16] width 32 height 14
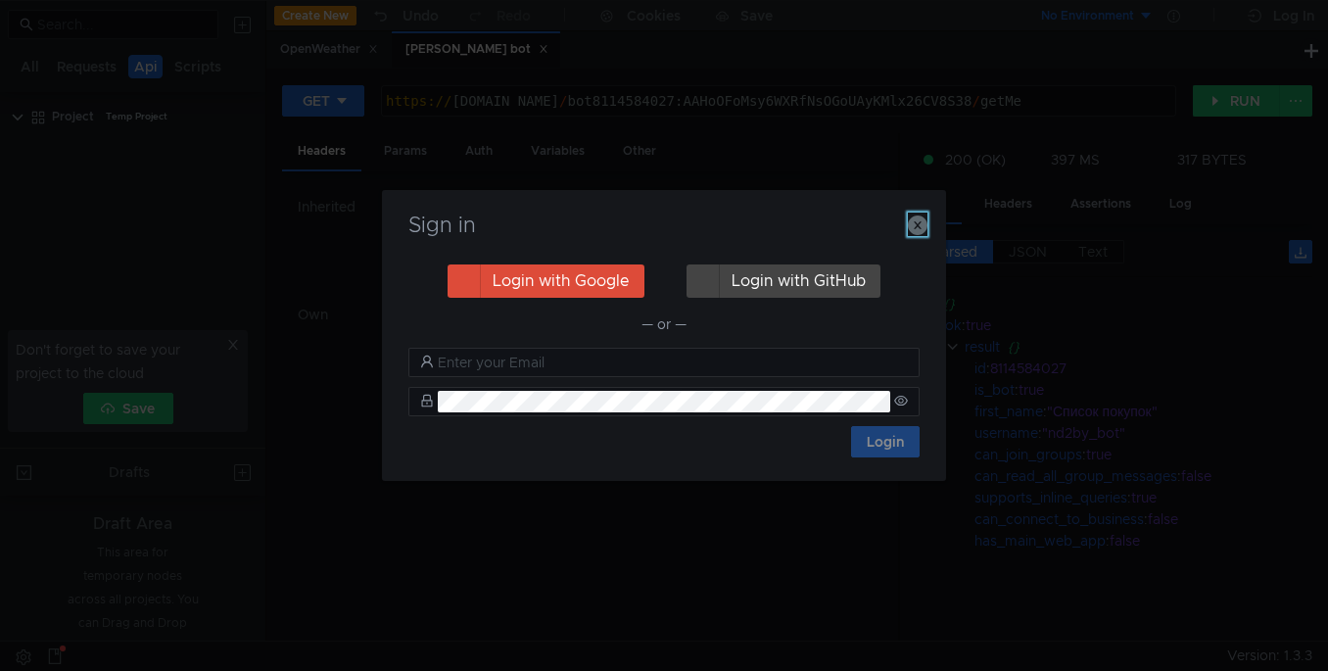
click at [917, 227] on icon "button" at bounding box center [918, 226] width 20 height 20
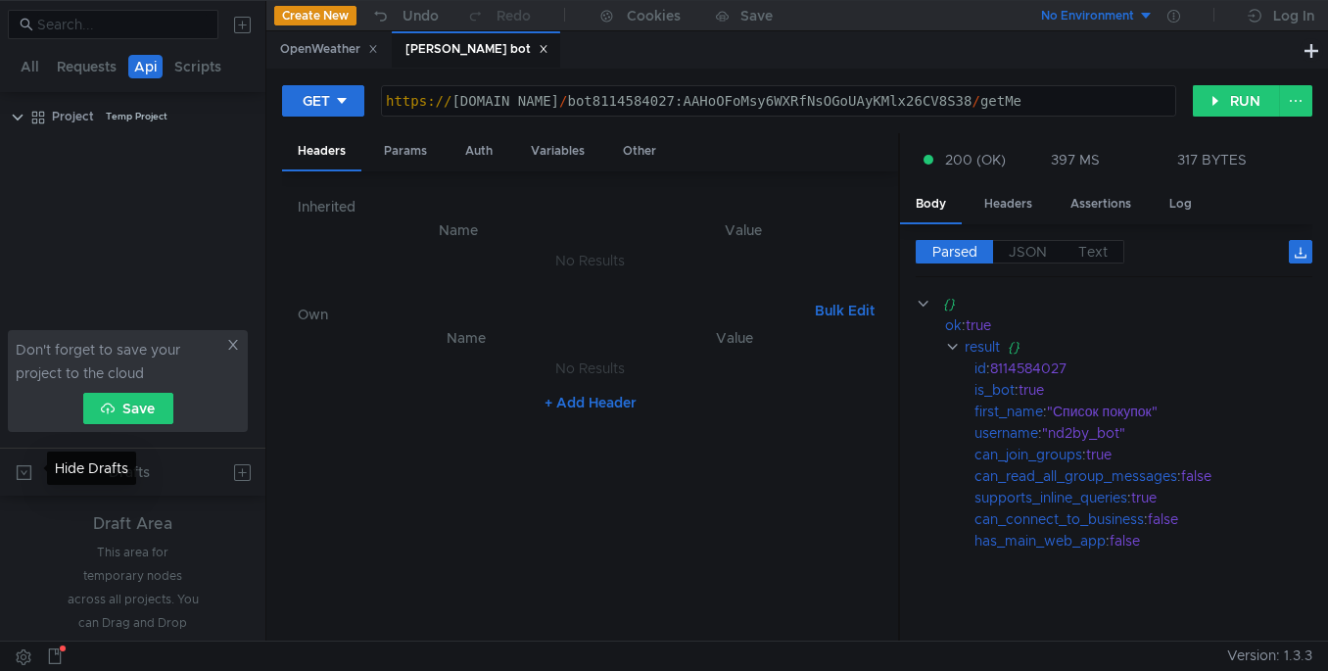
click at [14, 470] on button at bounding box center [23, 472] width 31 height 31
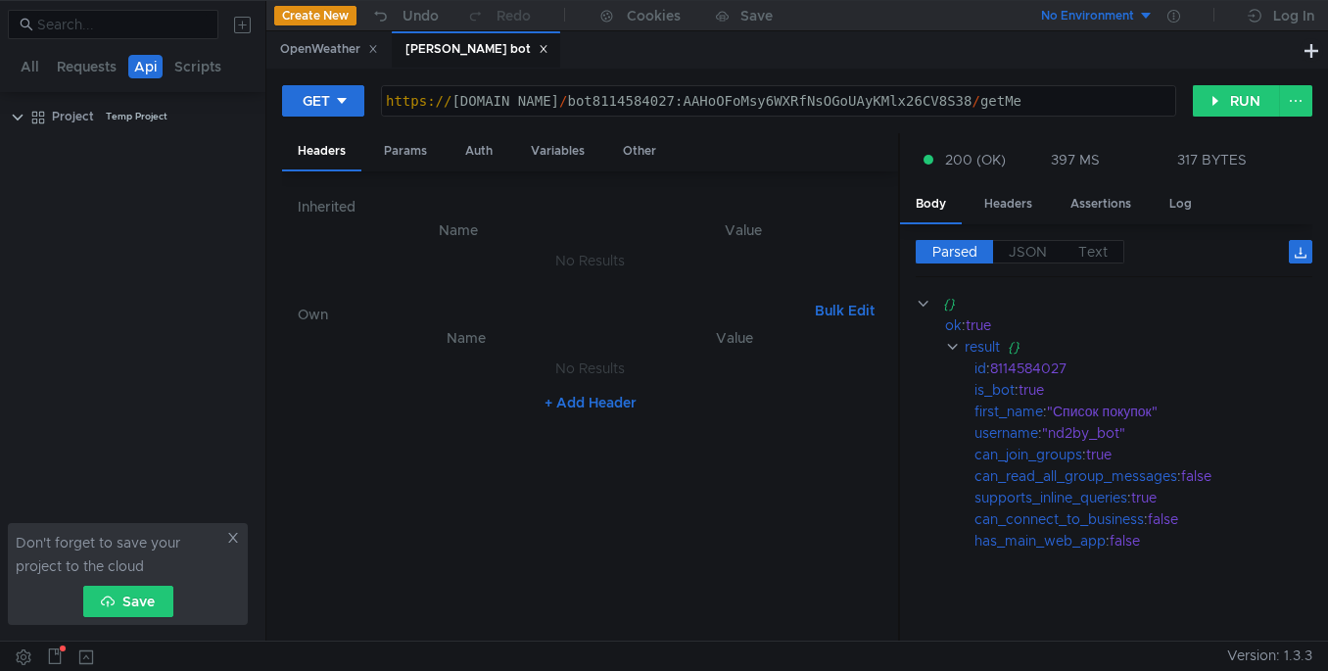
click at [234, 536] on icon at bounding box center [233, 538] width 10 height 10
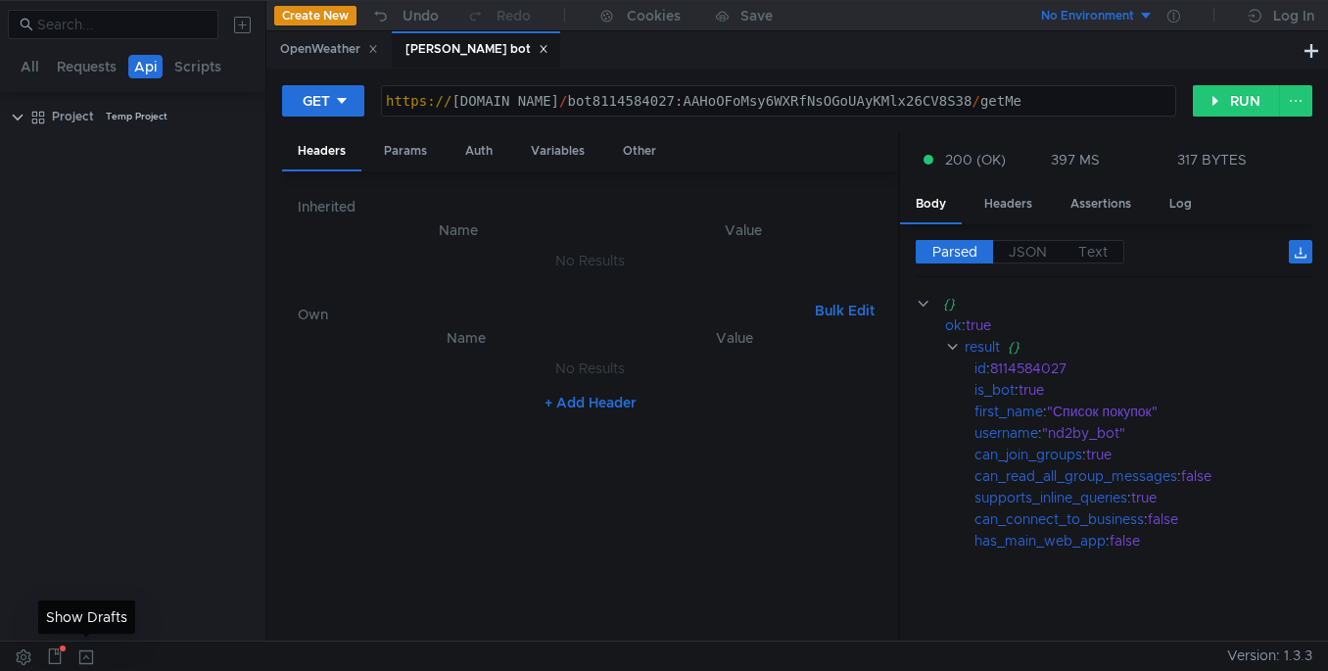
click at [85, 651] on button at bounding box center [86, 656] width 31 height 29
click at [237, 475] on button at bounding box center [241, 472] width 31 height 31
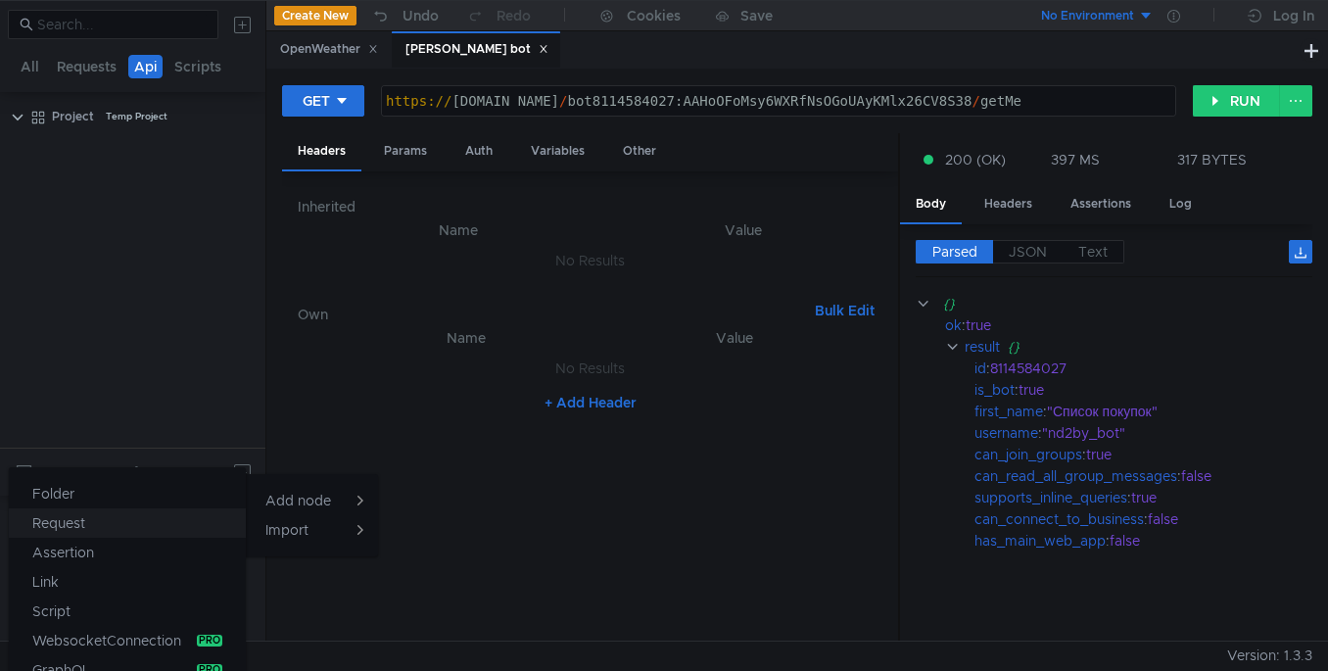
click at [91, 526] on button "Request" at bounding box center [127, 522] width 237 height 29
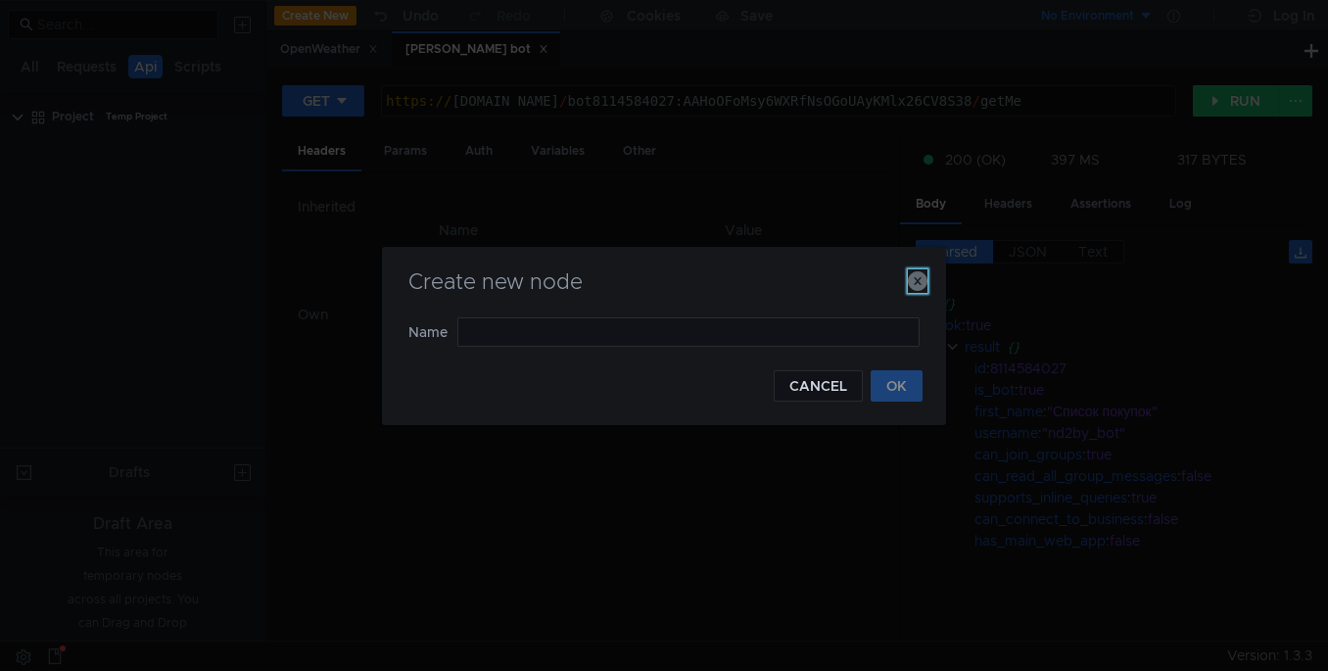
click at [917, 278] on icon "button" at bounding box center [918, 281] width 20 height 20
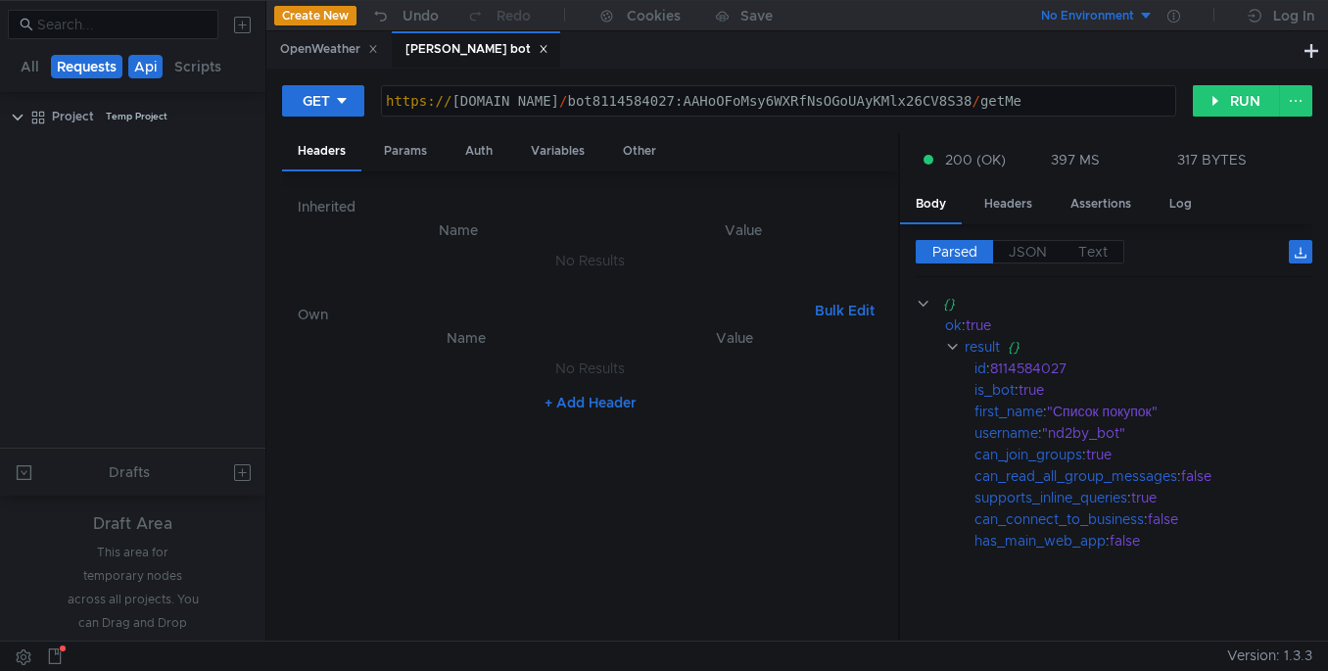
click at [66, 77] on button "Requests" at bounding box center [87, 67] width 72 height 24
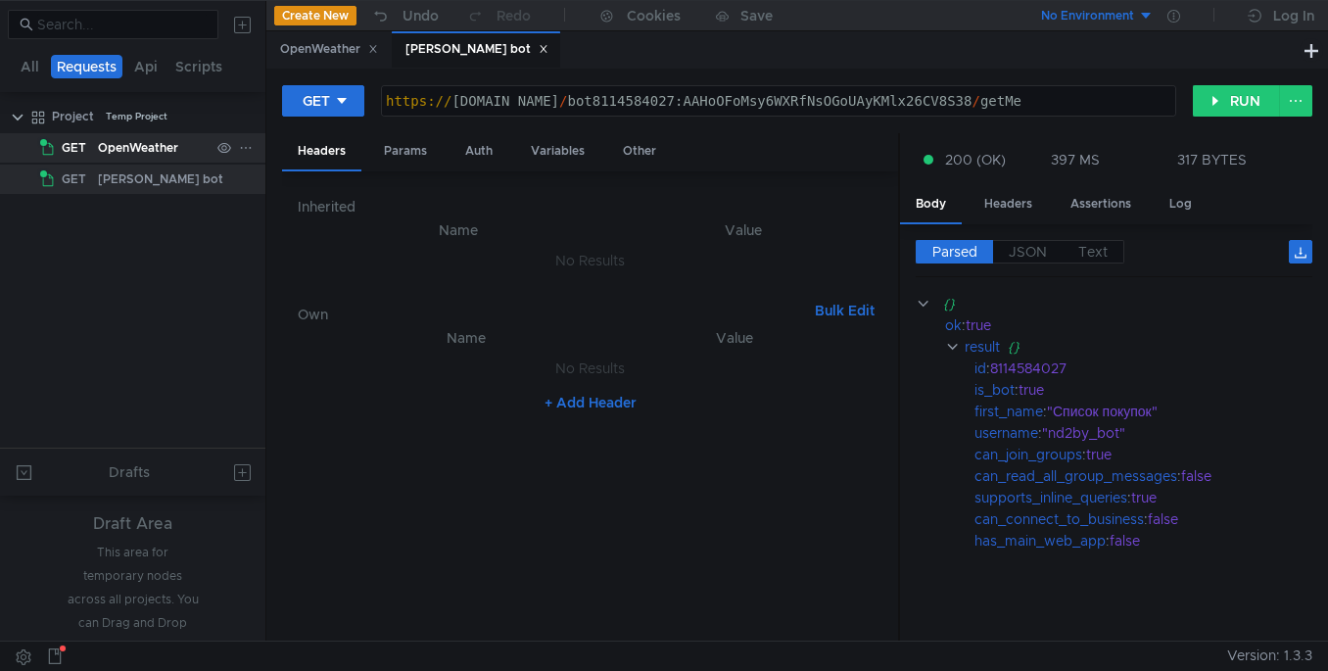
click at [80, 140] on span "GET" at bounding box center [74, 147] width 24 height 29
click at [539, 51] on icon at bounding box center [544, 49] width 10 height 10
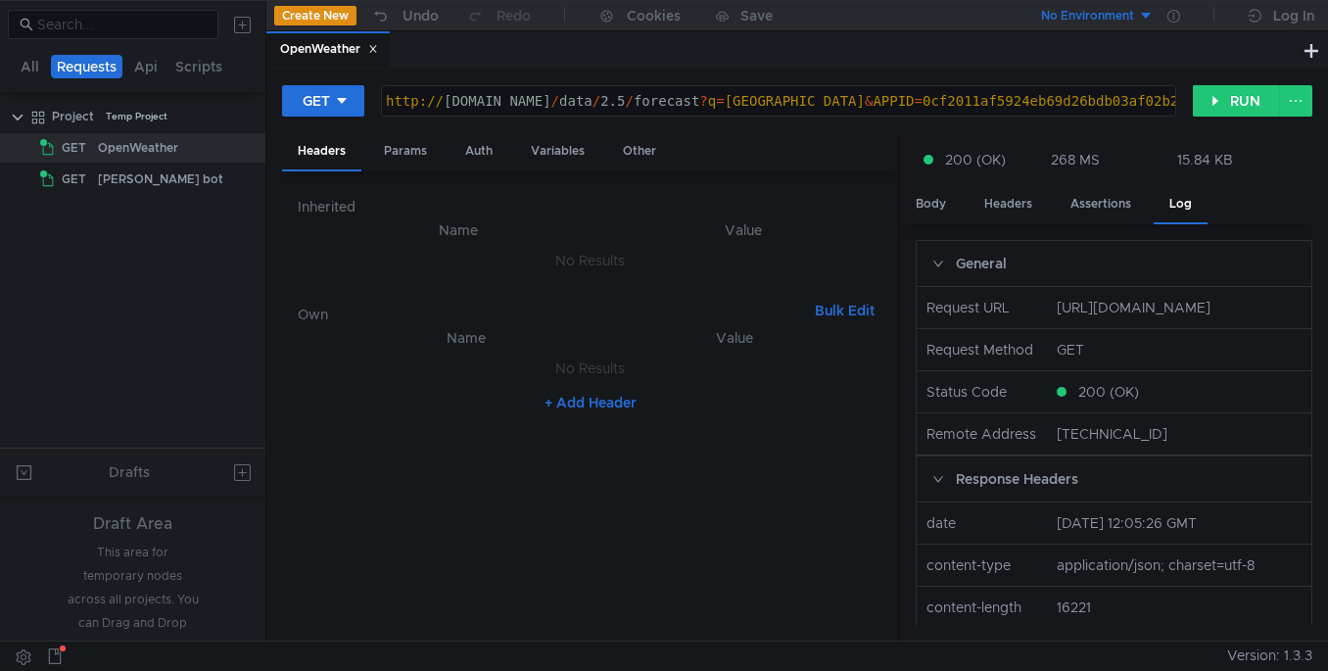
click at [378, 49] on icon at bounding box center [373, 49] width 10 height 10
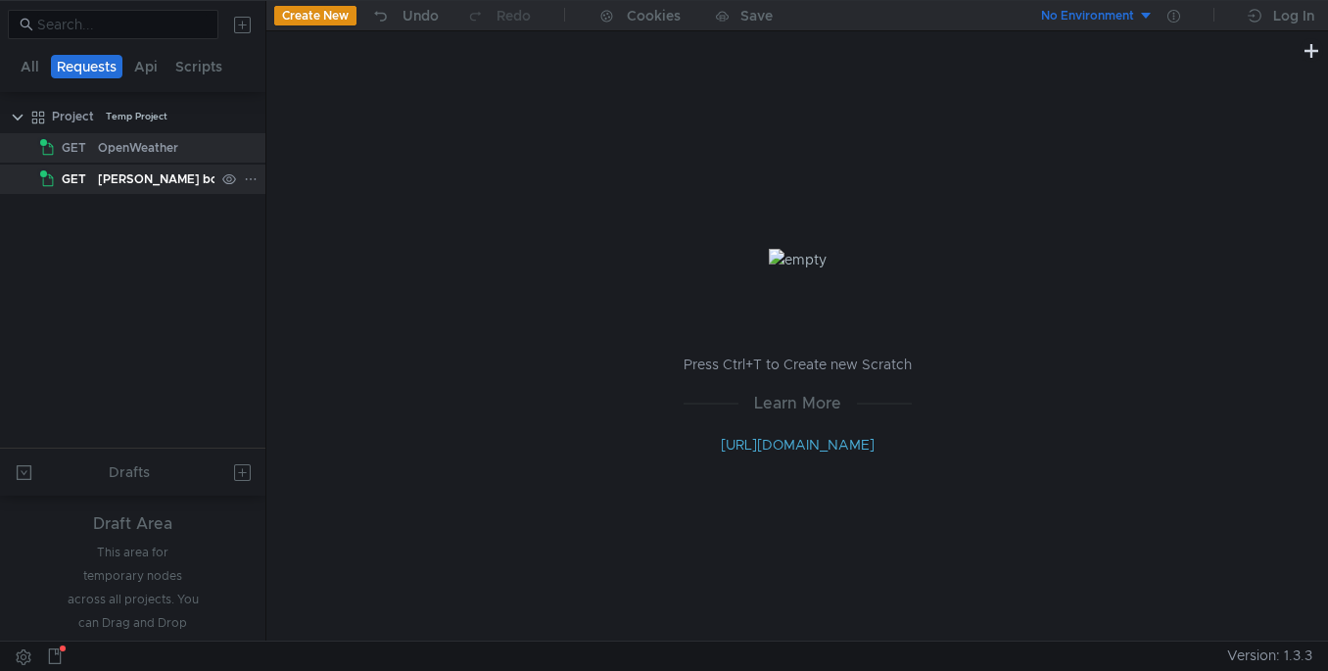
click at [111, 177] on div "[PERSON_NAME] bot" at bounding box center [160, 179] width 125 height 29
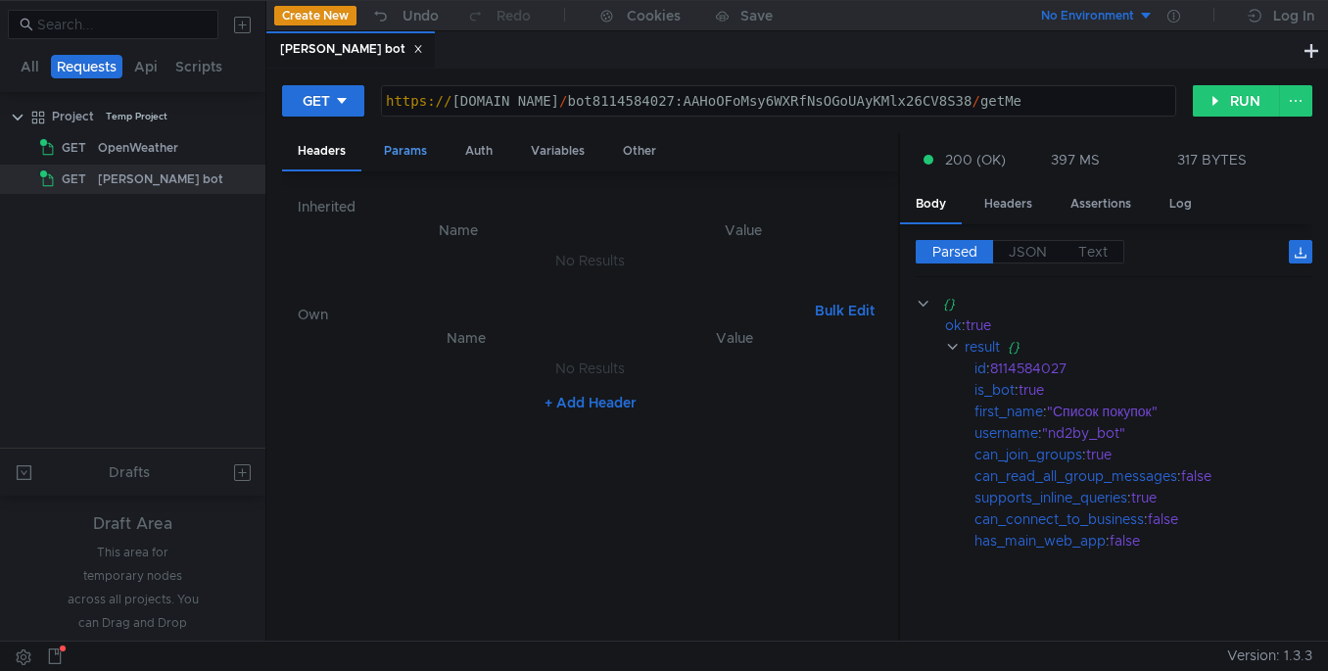
click at [411, 155] on div "Params" at bounding box center [405, 151] width 74 height 36
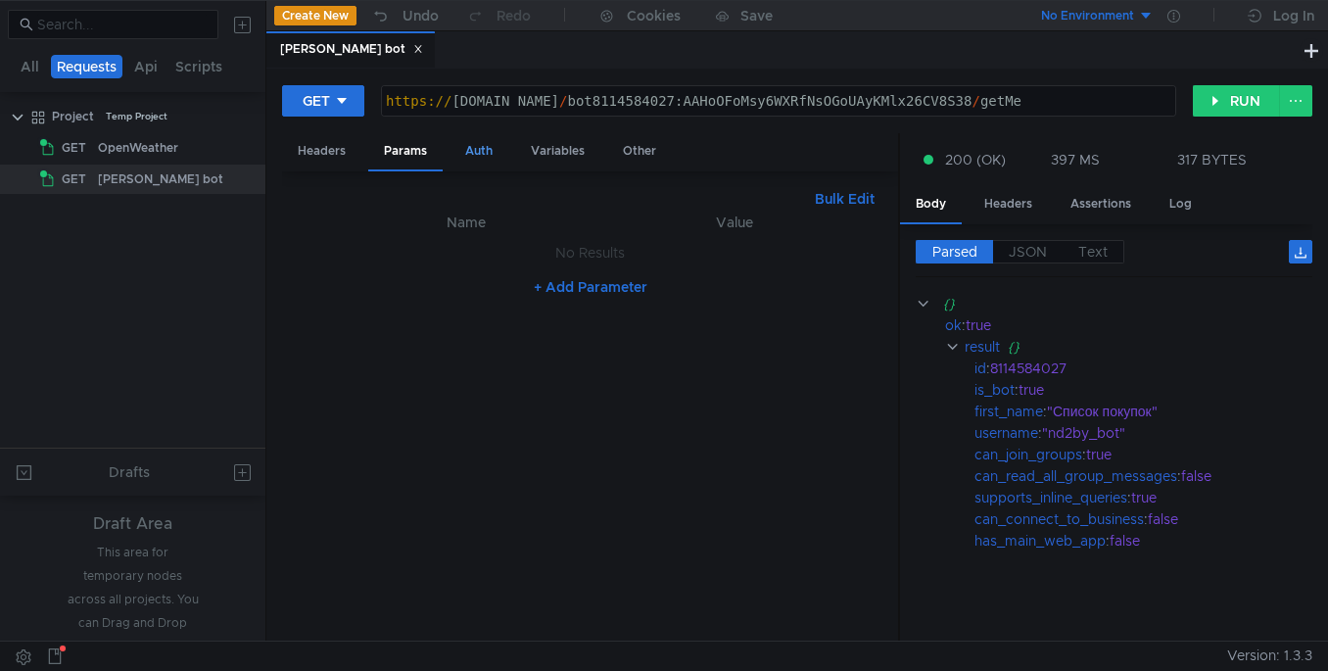
click at [475, 149] on div "Auth" at bounding box center [479, 151] width 59 height 36
click at [555, 145] on div "Variables" at bounding box center [557, 151] width 85 height 36
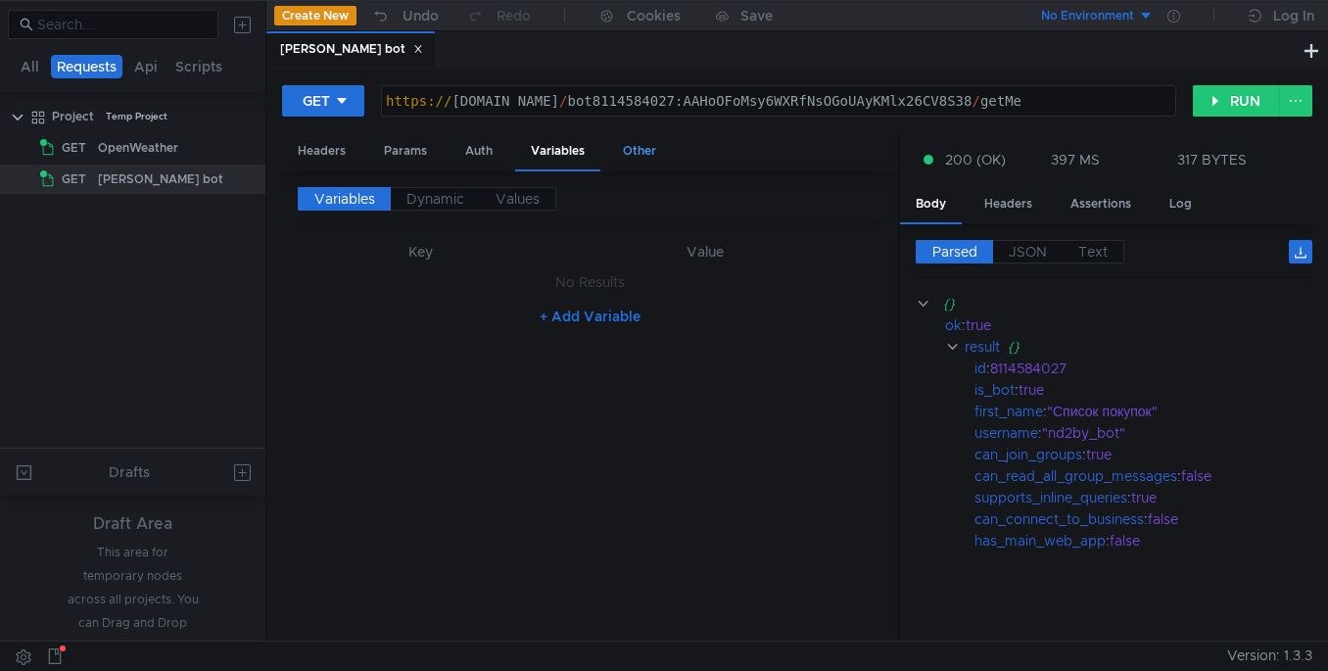
click at [612, 161] on div "Other" at bounding box center [639, 151] width 65 height 36
